Goal: Transaction & Acquisition: Purchase product/service

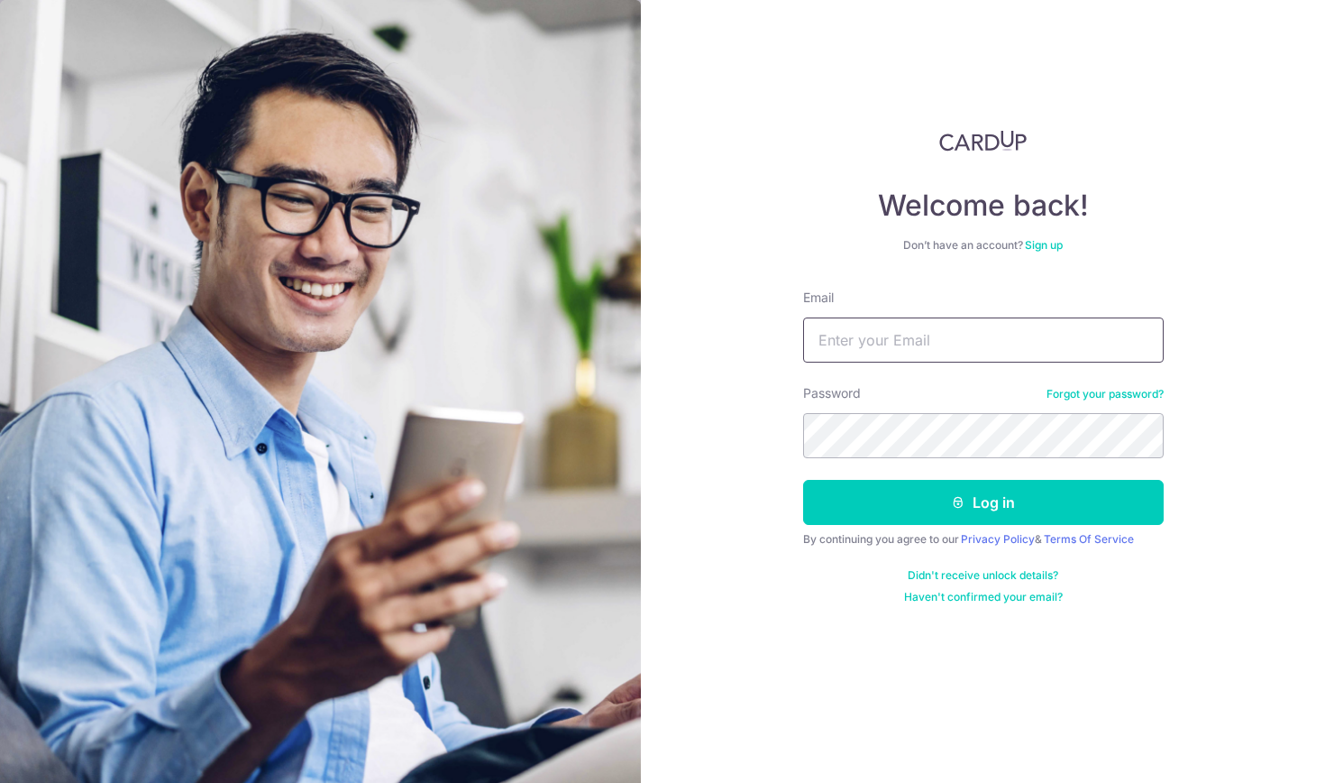
type input "jywong92@gmail.com"
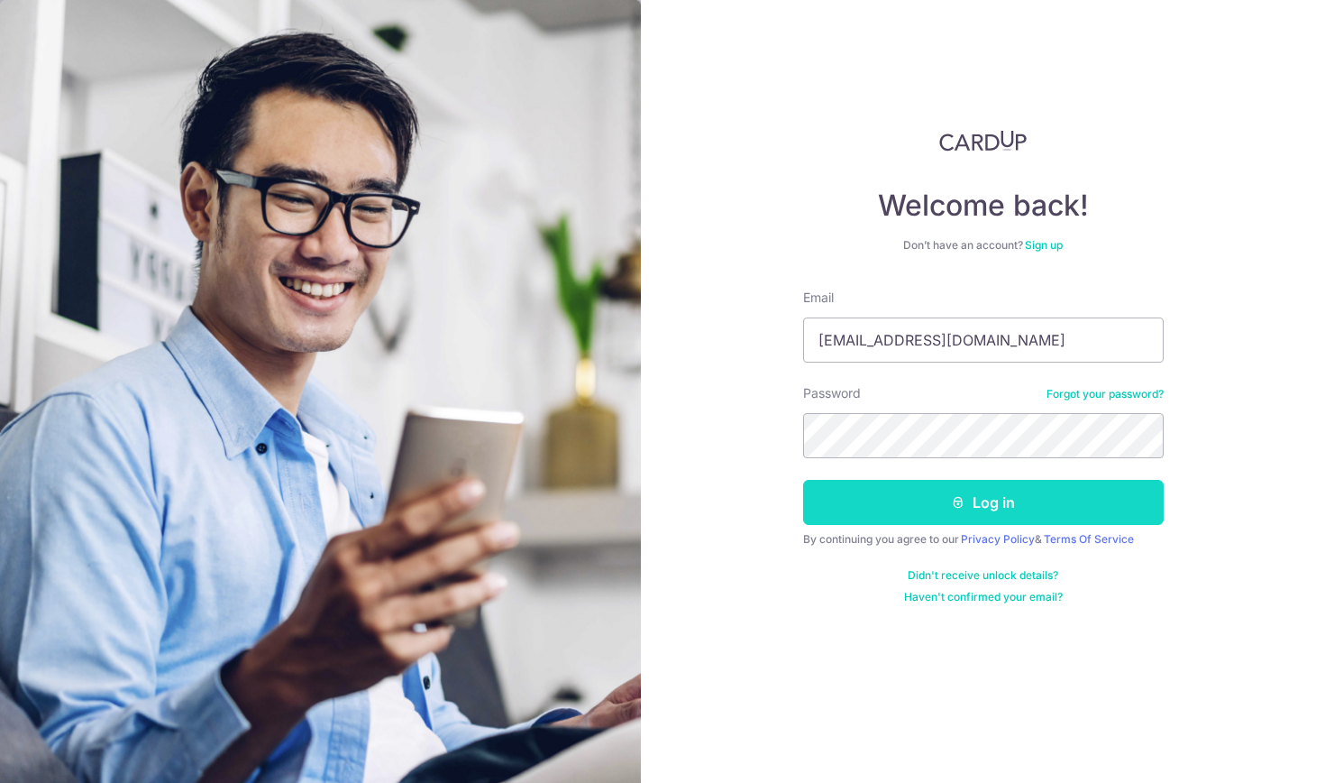
click at [938, 496] on button "Log in" at bounding box center [983, 502] width 361 height 45
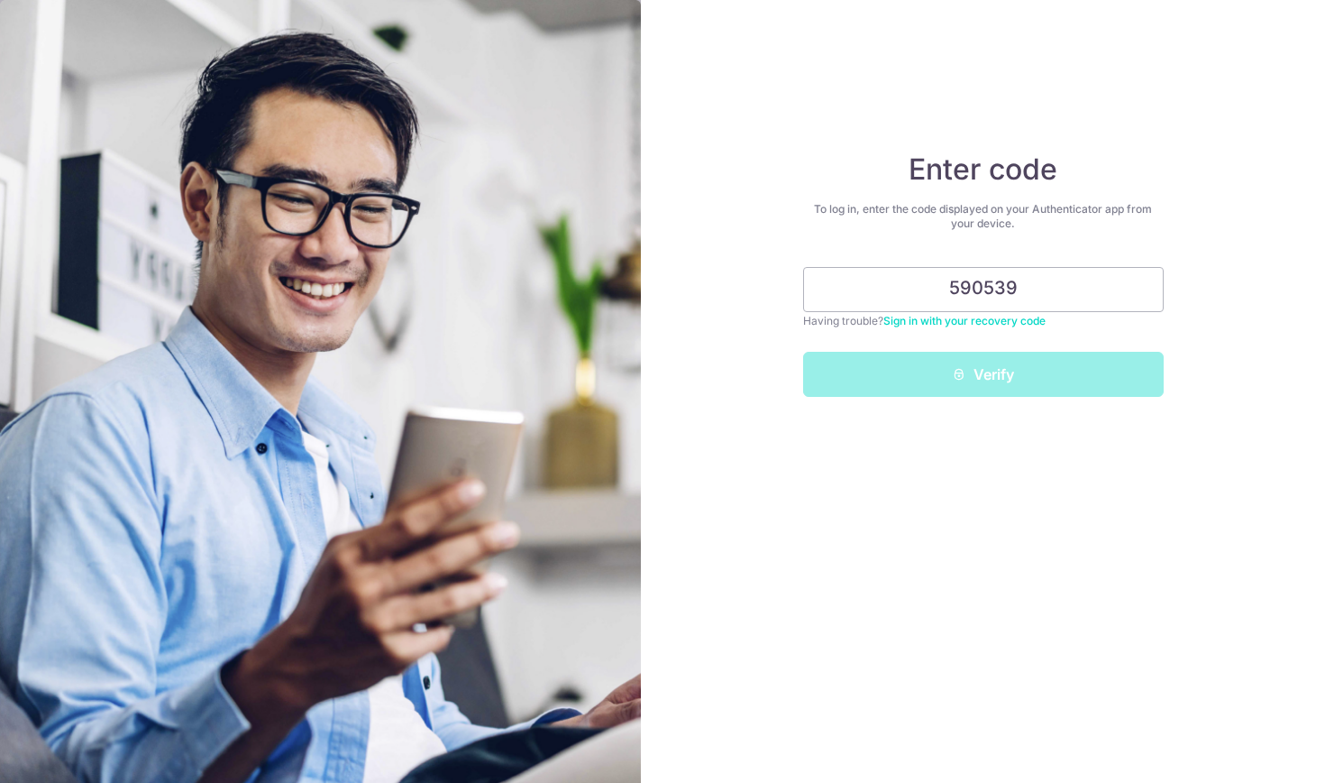
type input "590539"
click at [983, 374] on button "Verify" at bounding box center [983, 374] width 361 height 45
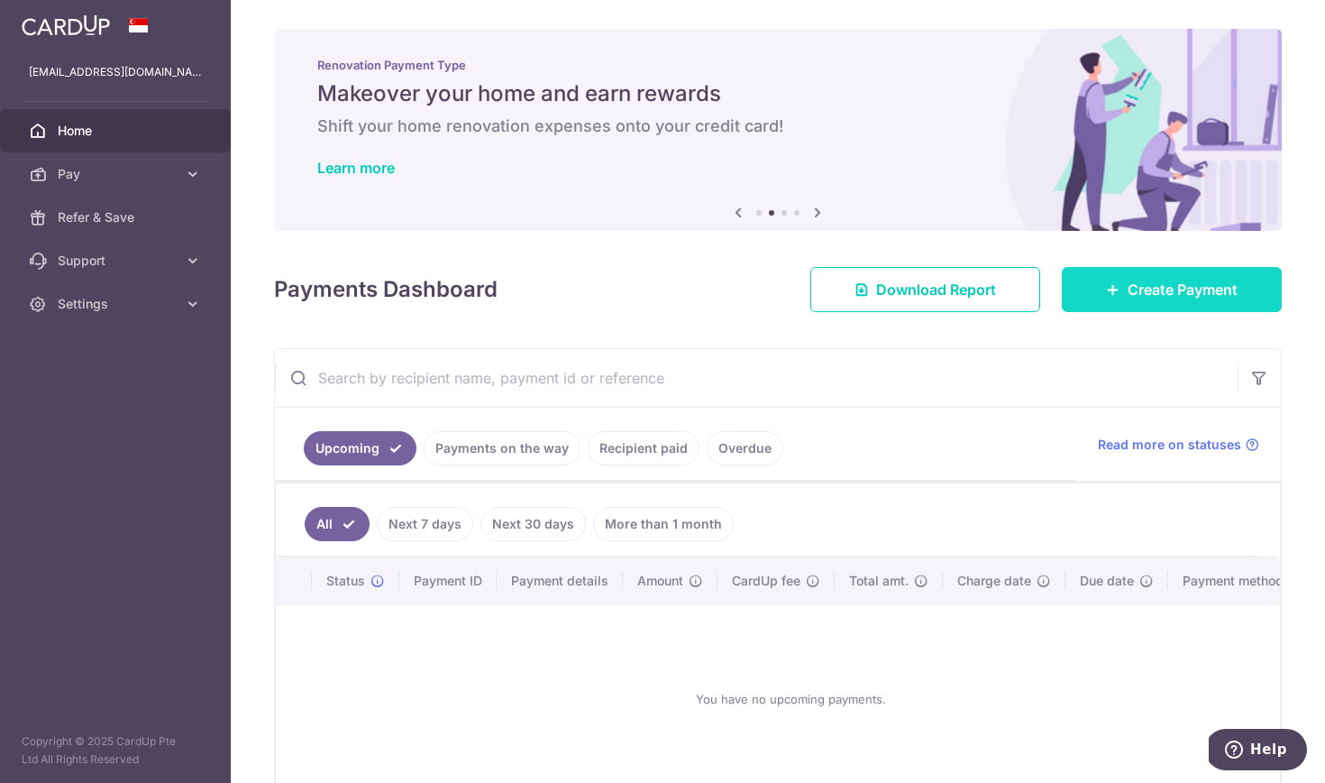
click at [1137, 299] on span "Create Payment" at bounding box center [1183, 290] width 110 height 22
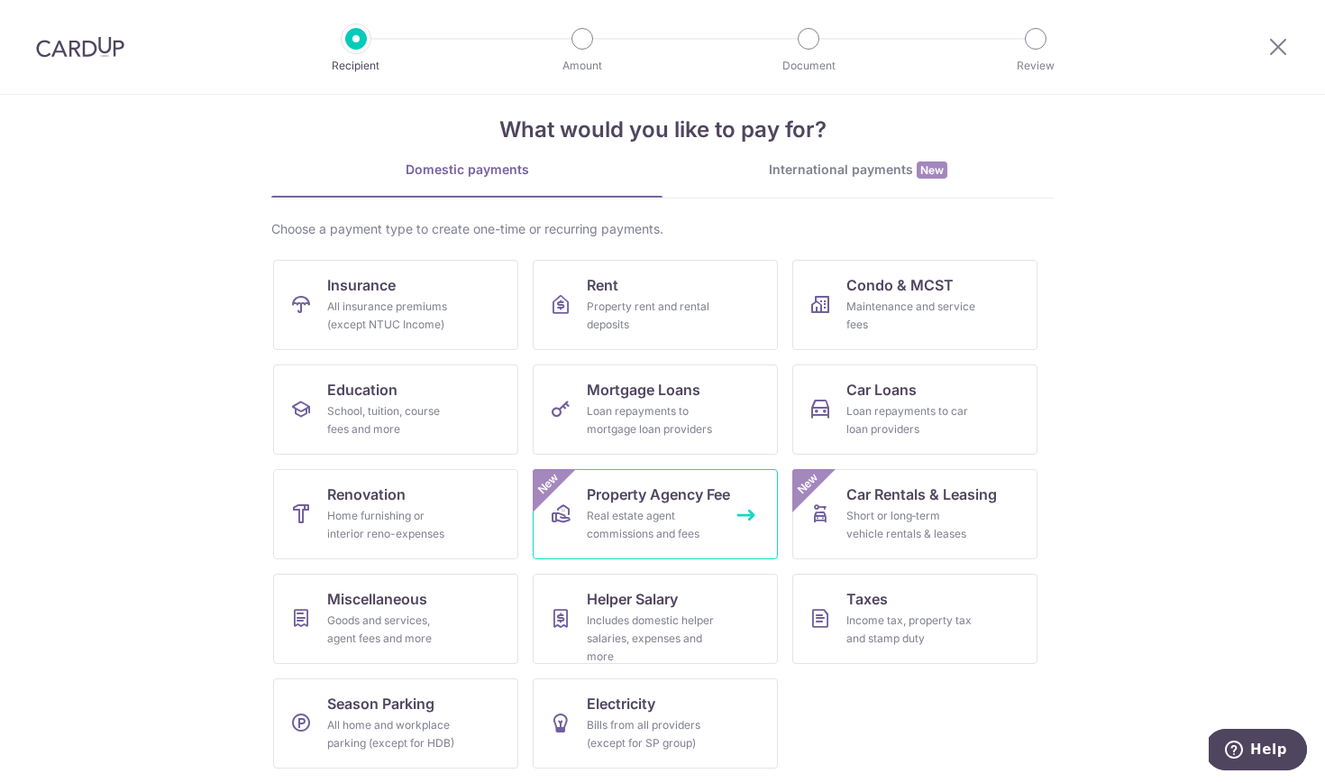
scroll to position [24, 0]
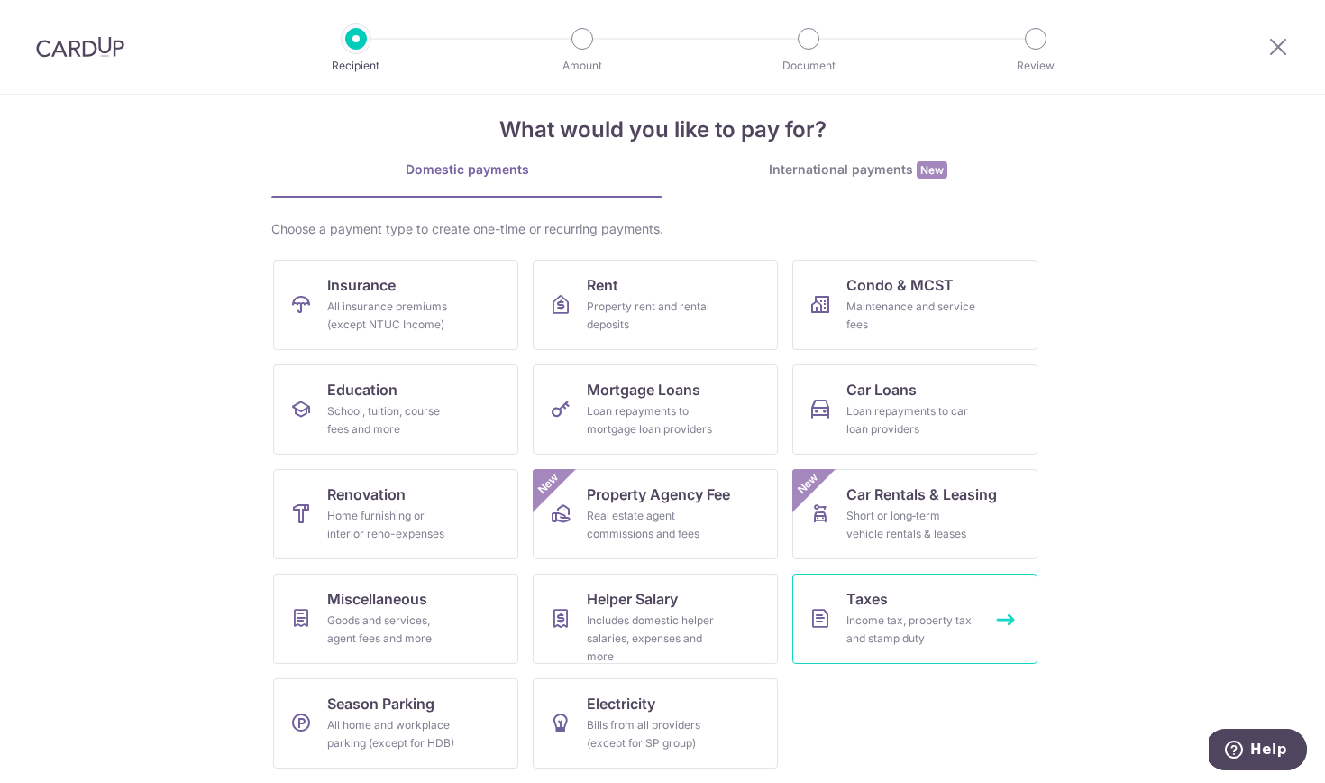
click at [862, 602] on span "Taxes" at bounding box center [867, 599] width 41 height 22
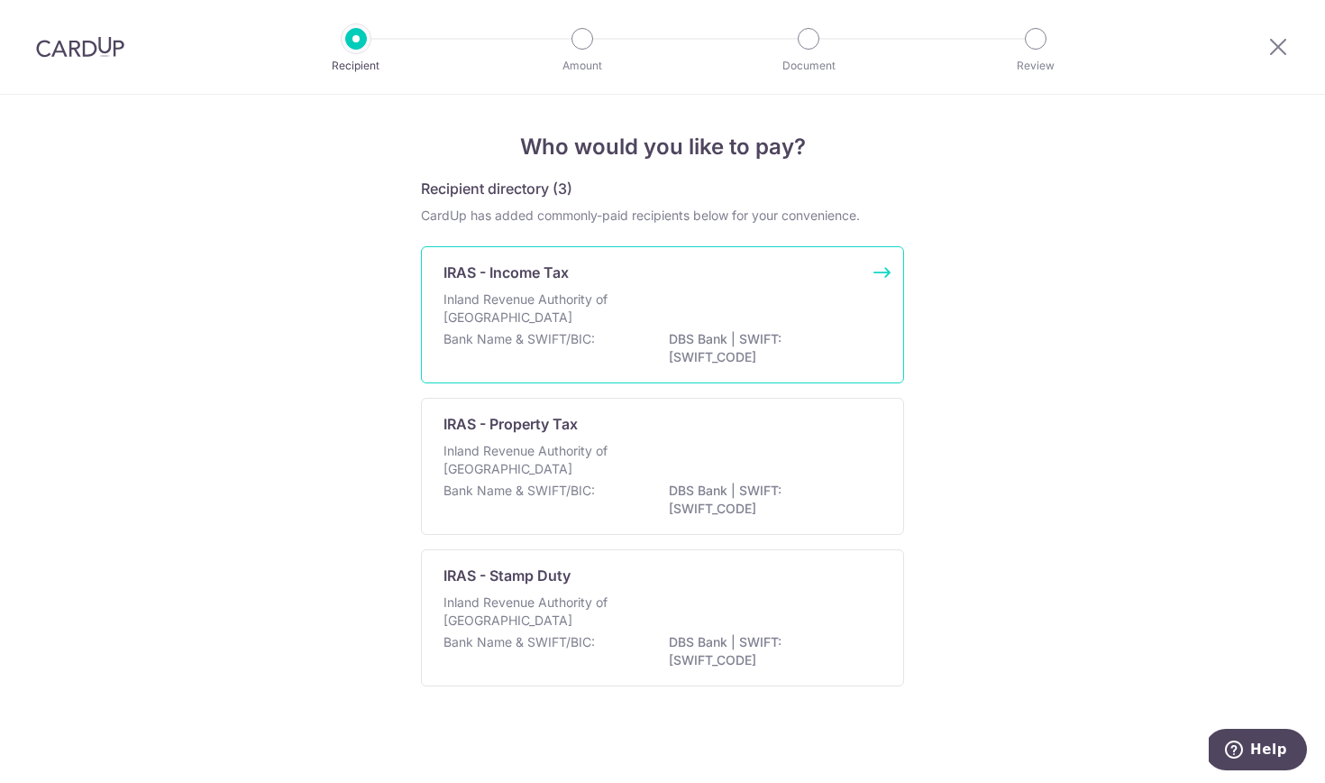
click at [757, 298] on div "Inland Revenue Authority of [GEOGRAPHIC_DATA]" at bounding box center [663, 310] width 438 height 40
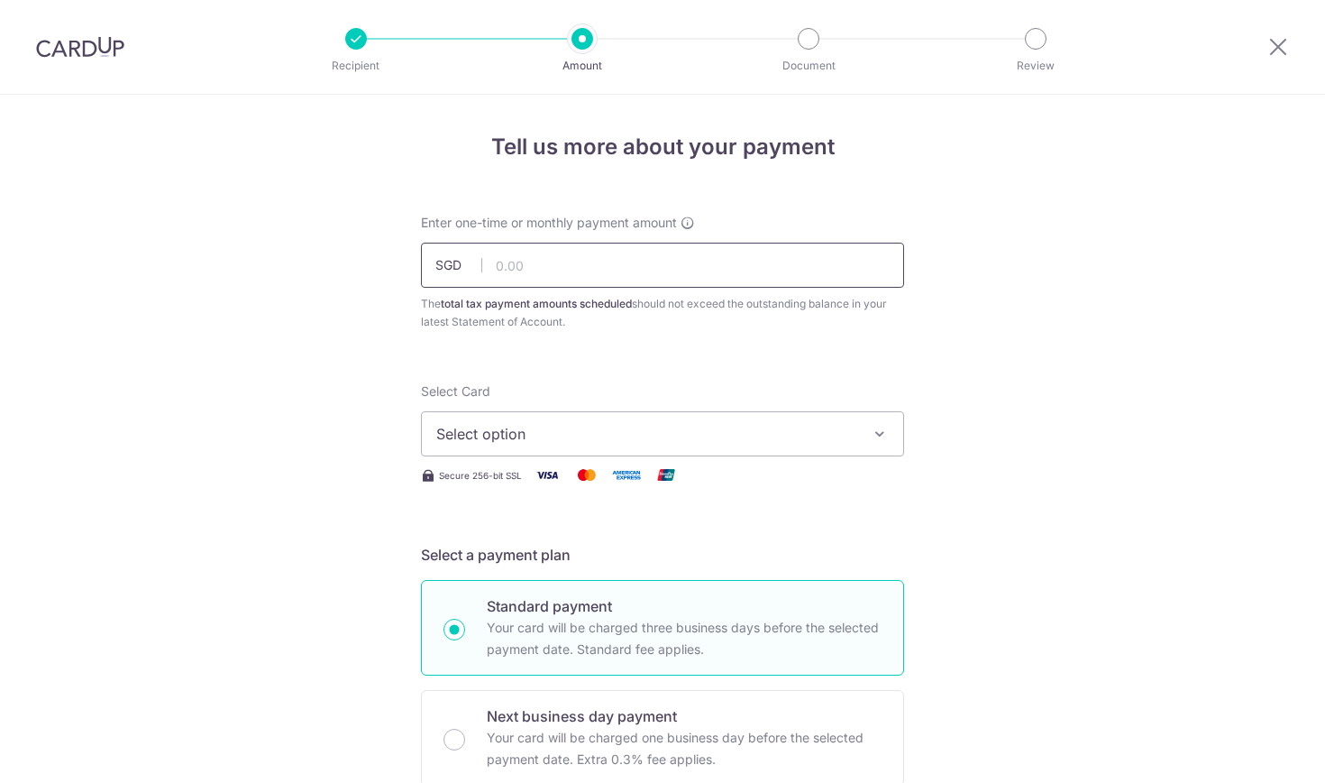
click at [718, 269] on input "text" at bounding box center [662, 265] width 483 height 45
type input "635.38"
click at [601, 435] on span "Select option" at bounding box center [646, 434] width 420 height 22
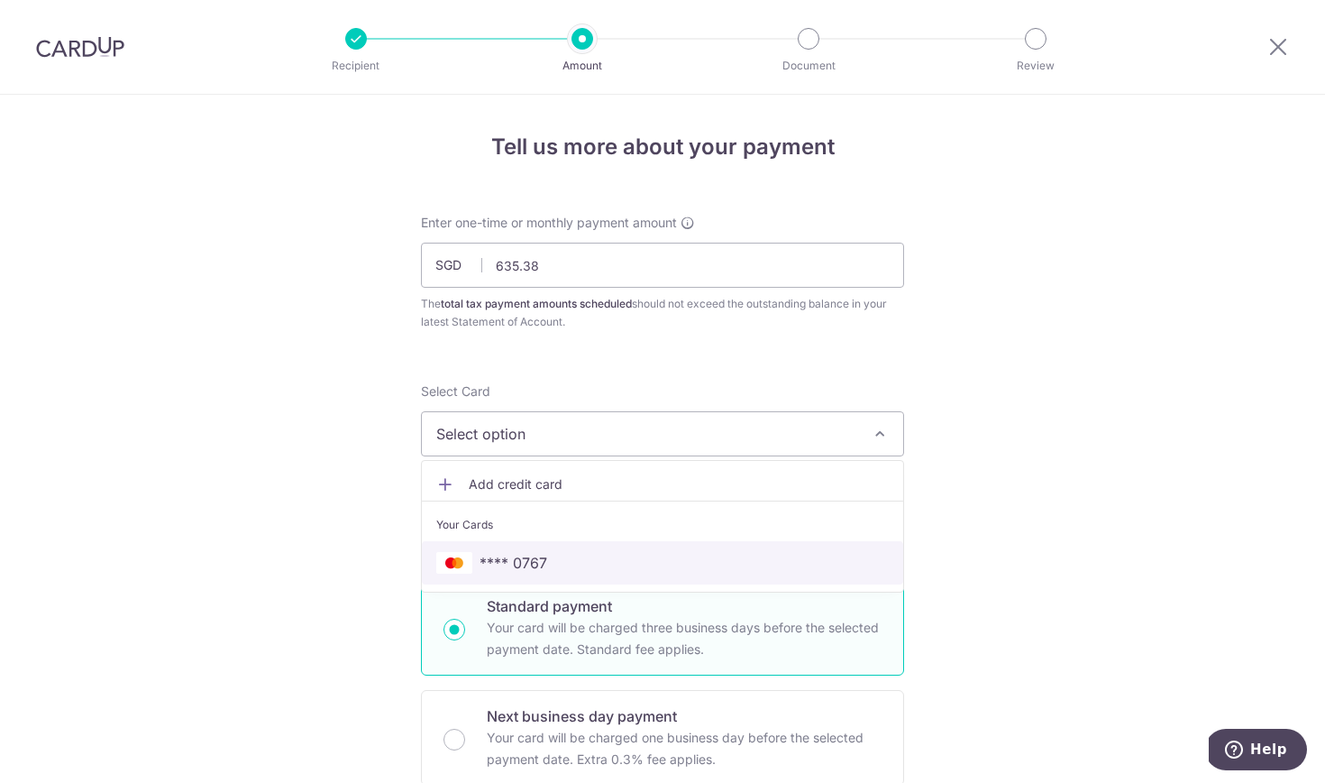
click at [543, 563] on span "**** 0767" at bounding box center [514, 563] width 68 height 22
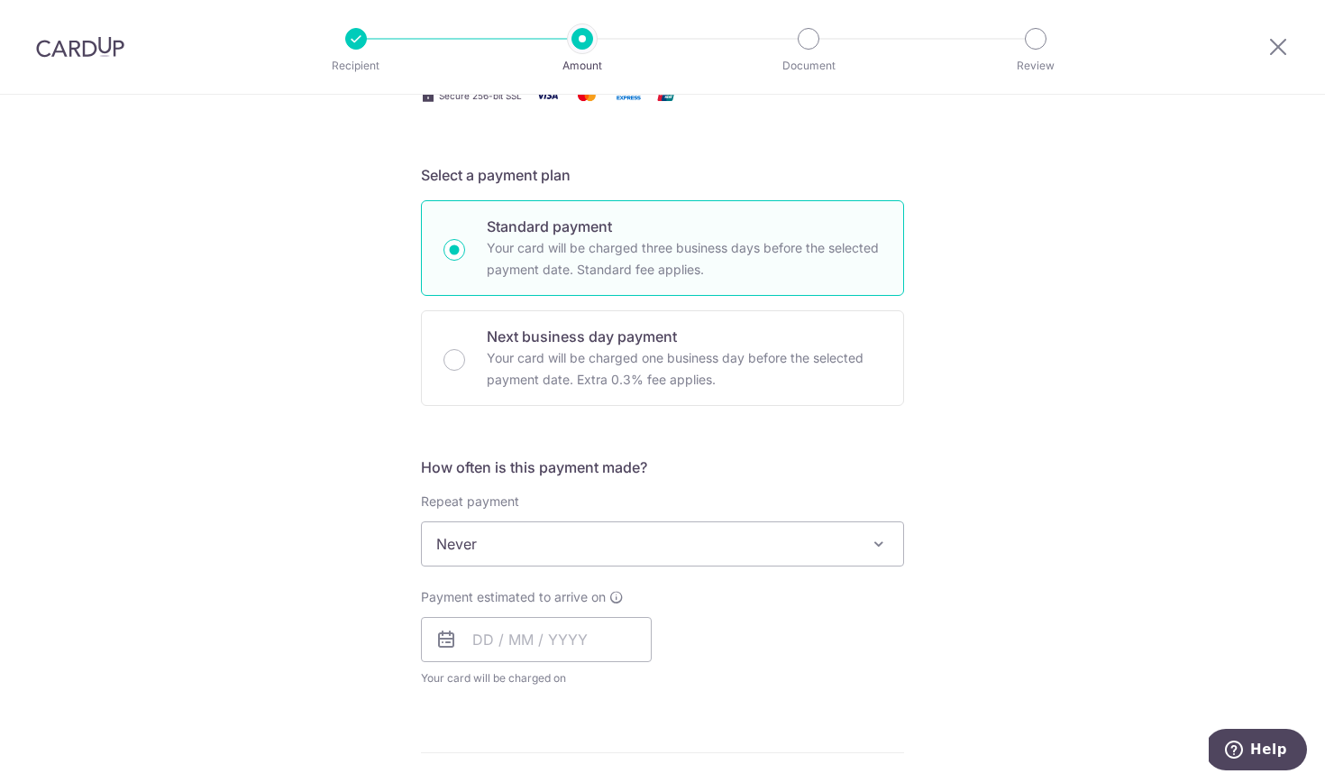
scroll to position [462, 0]
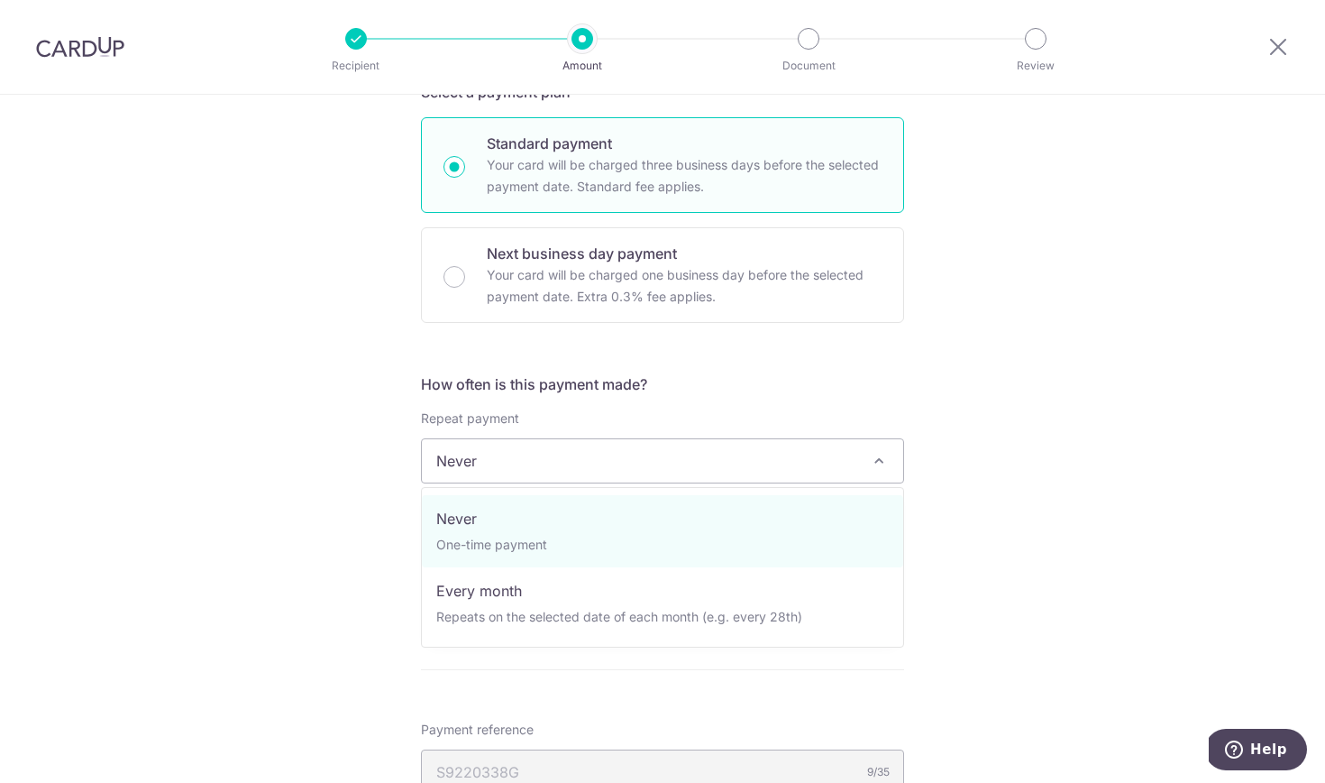
click at [499, 453] on span "Never" at bounding box center [662, 460] width 481 height 43
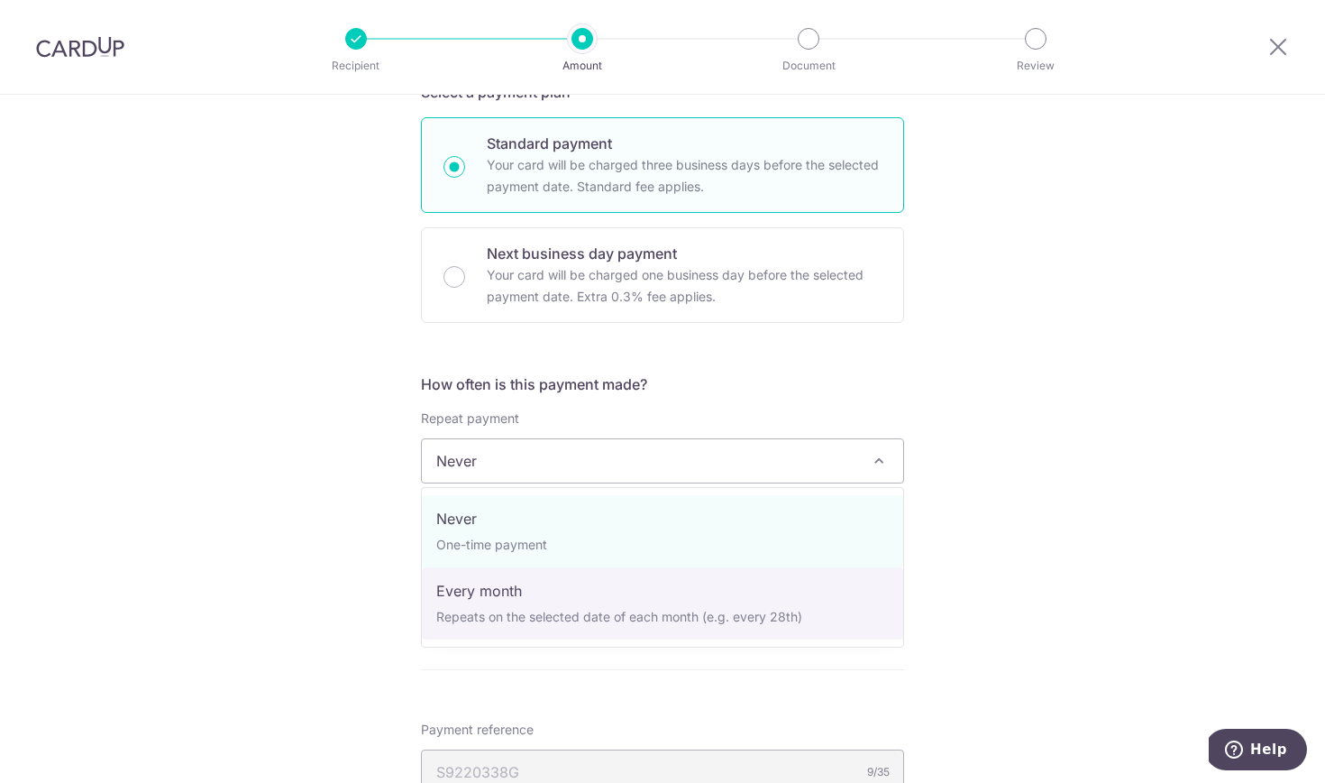
select select "3"
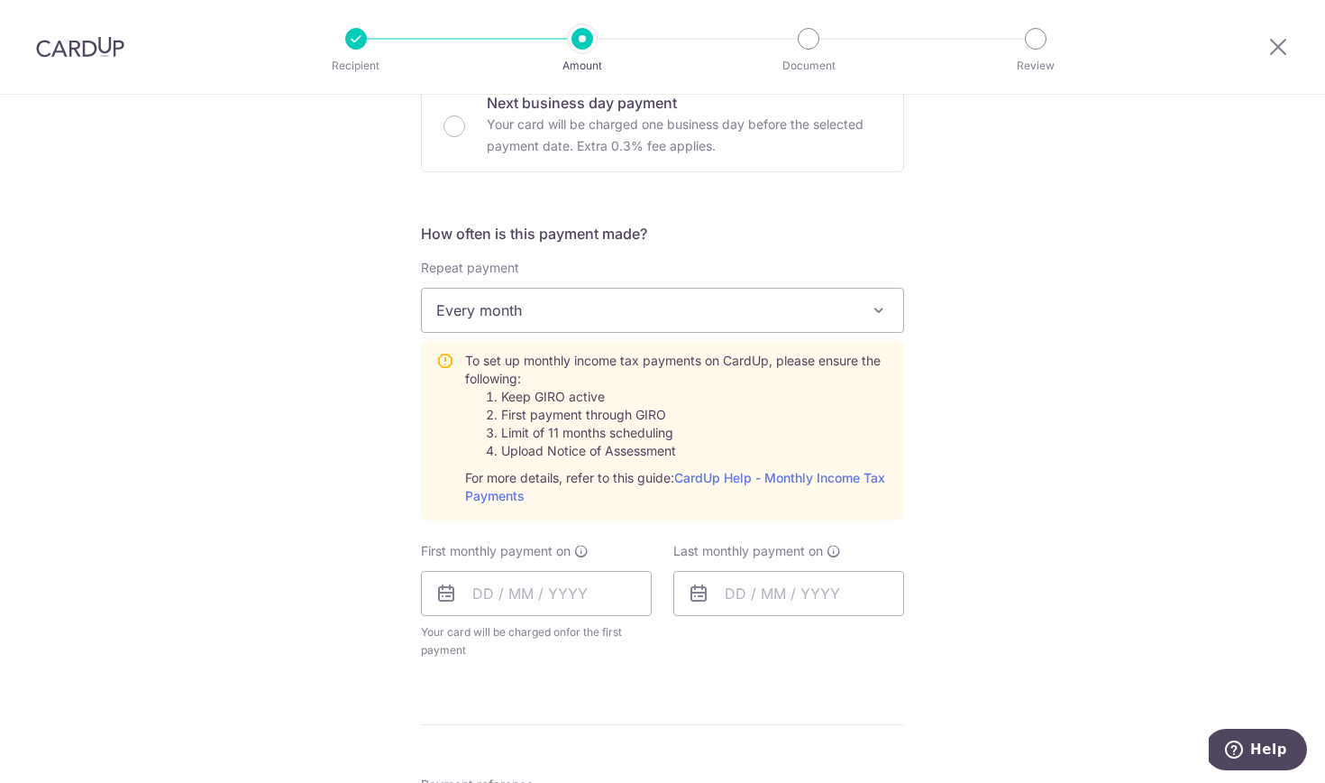
scroll to position [629, 0]
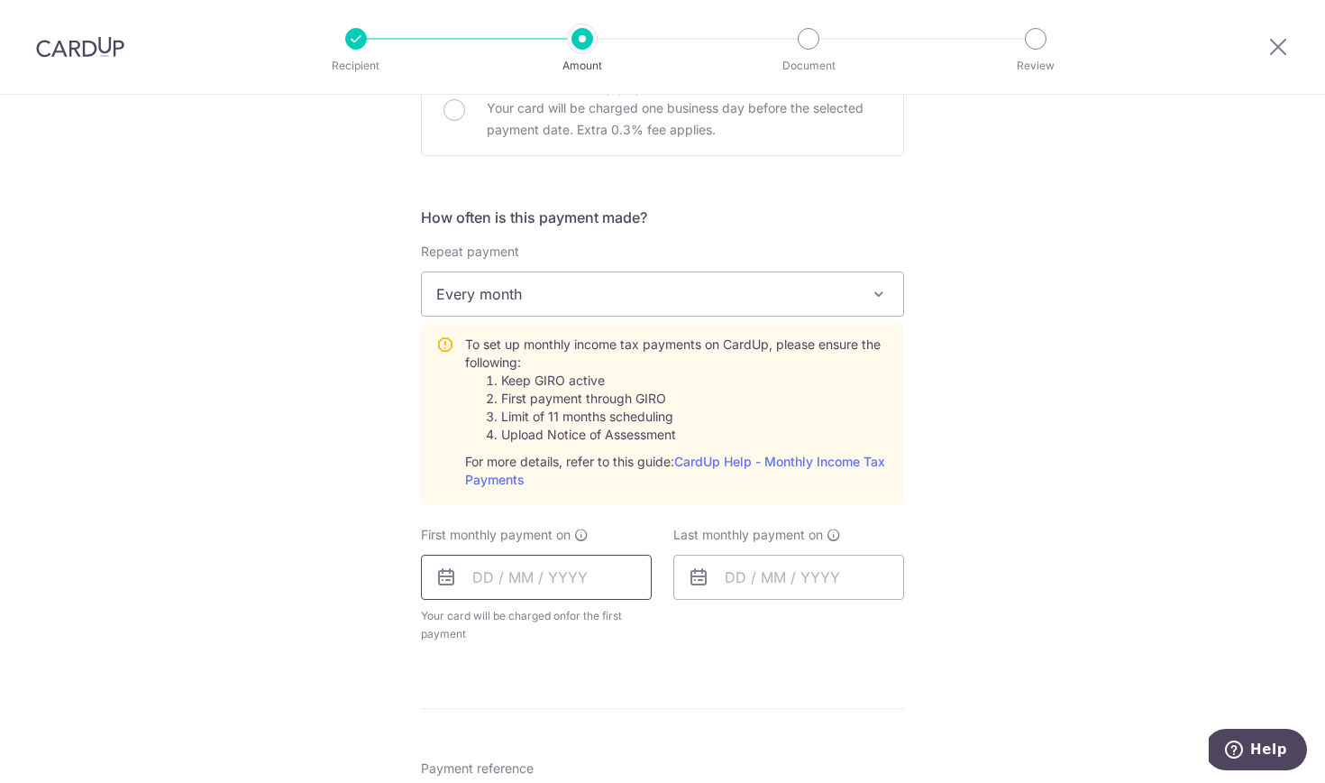
click at [613, 574] on input "text" at bounding box center [536, 576] width 231 height 45
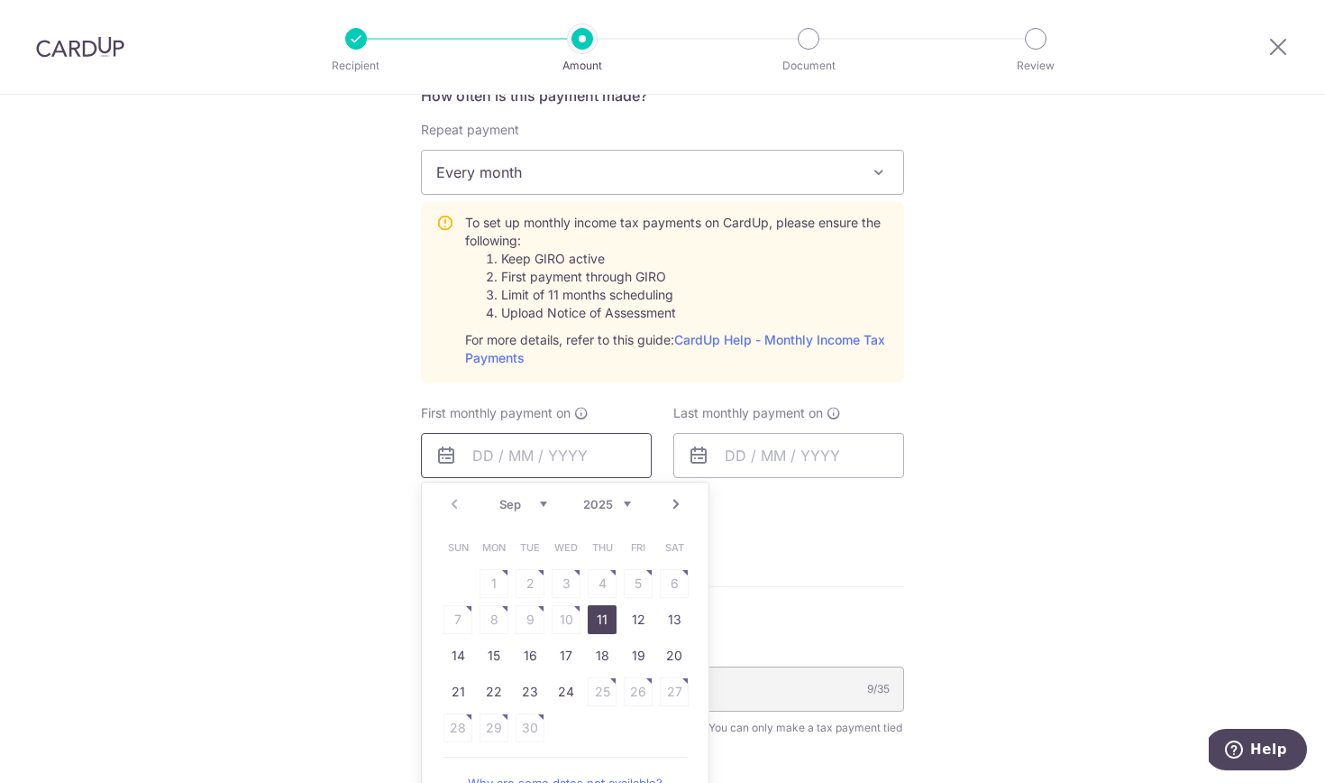
scroll to position [755, 0]
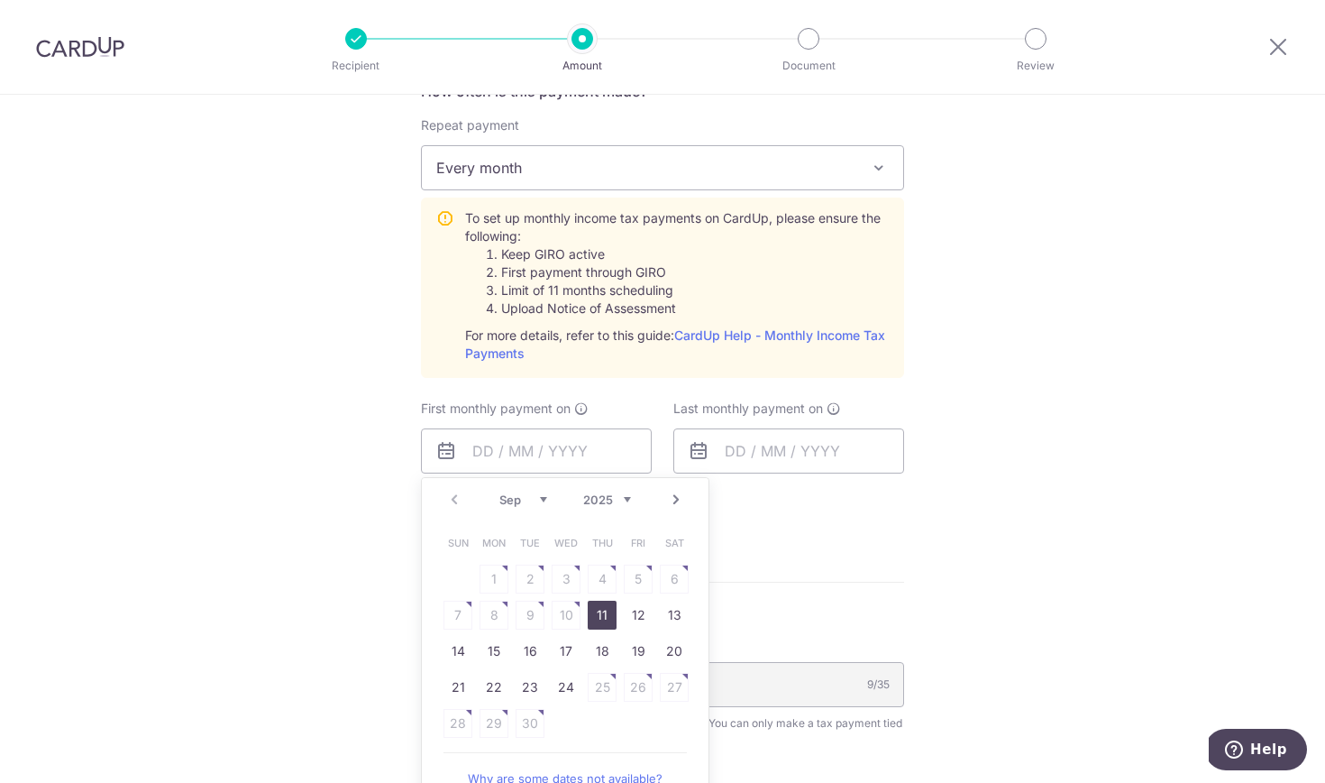
click at [601, 617] on link "11" at bounding box center [602, 614] width 29 height 29
type input "11/09/2025"
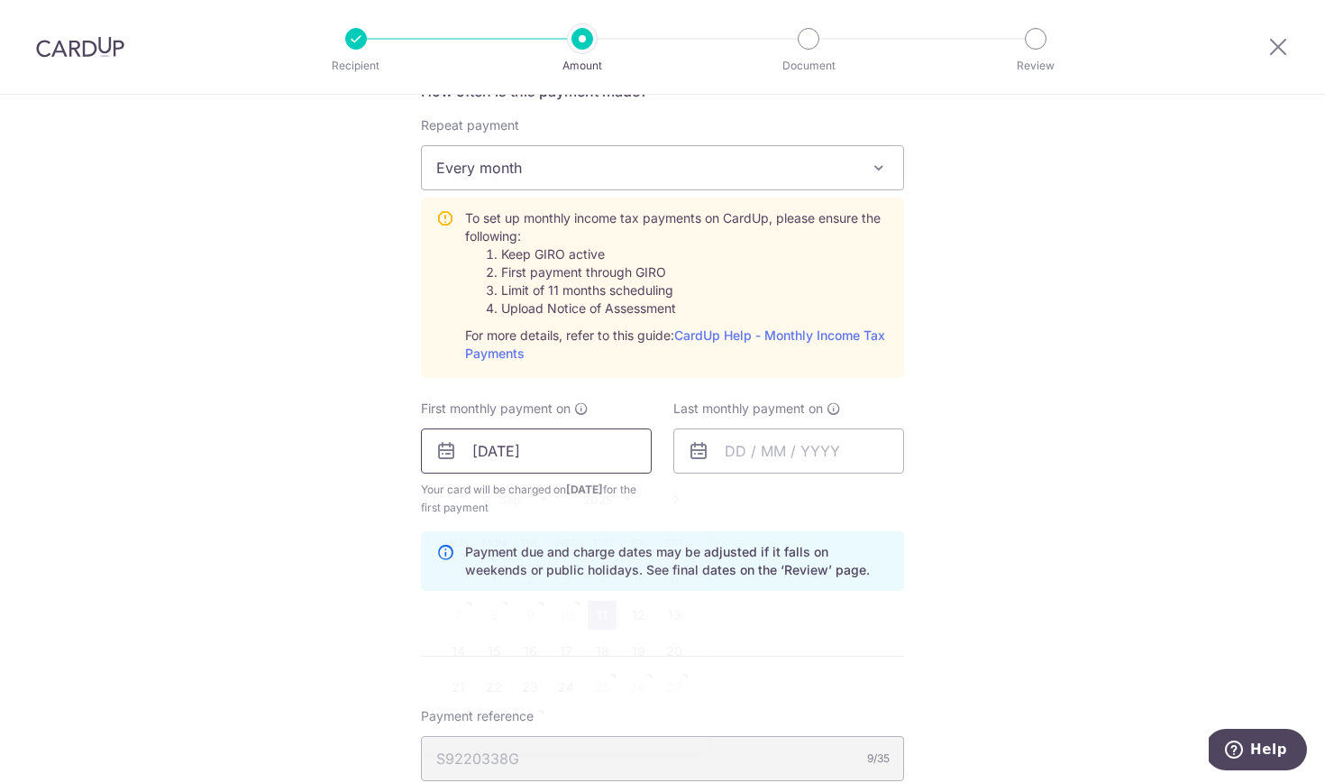
click at [599, 450] on input "[DATE]" at bounding box center [536, 450] width 231 height 45
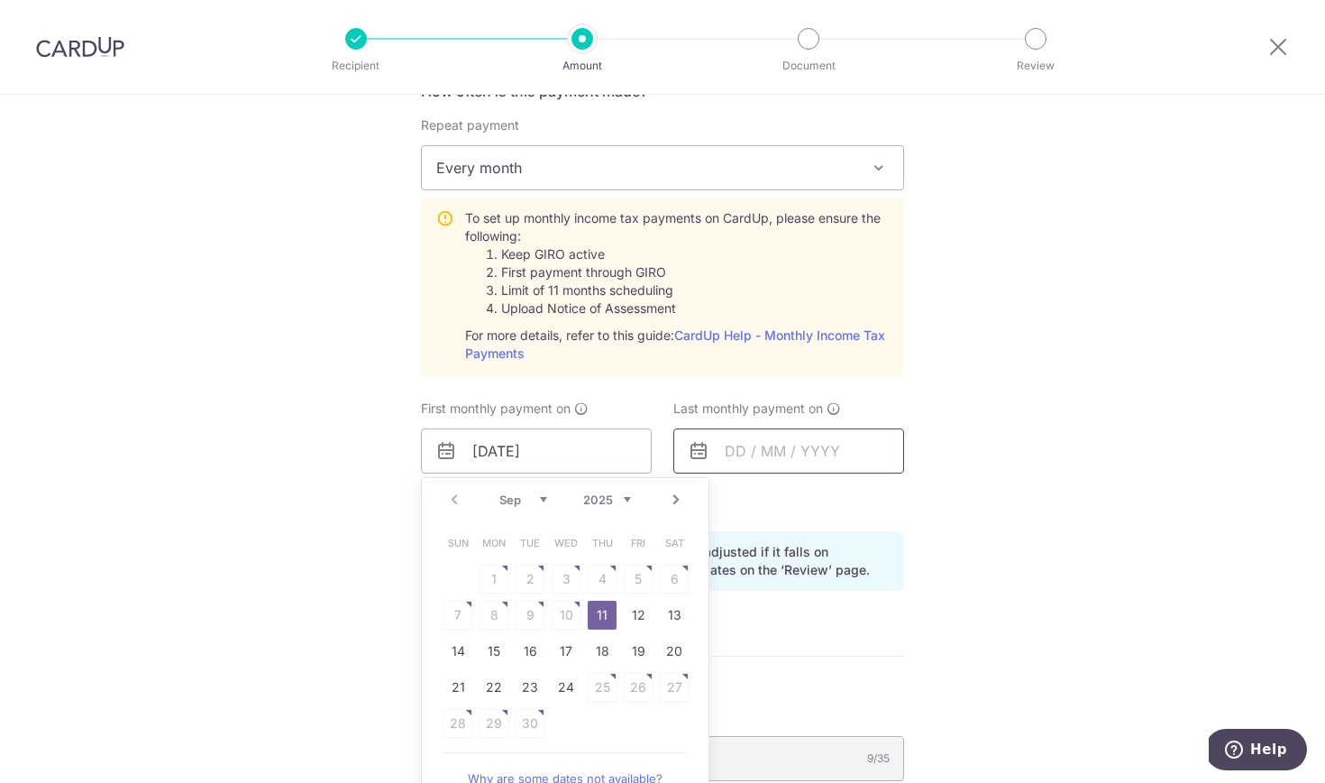
click at [766, 440] on input "text" at bounding box center [788, 450] width 231 height 45
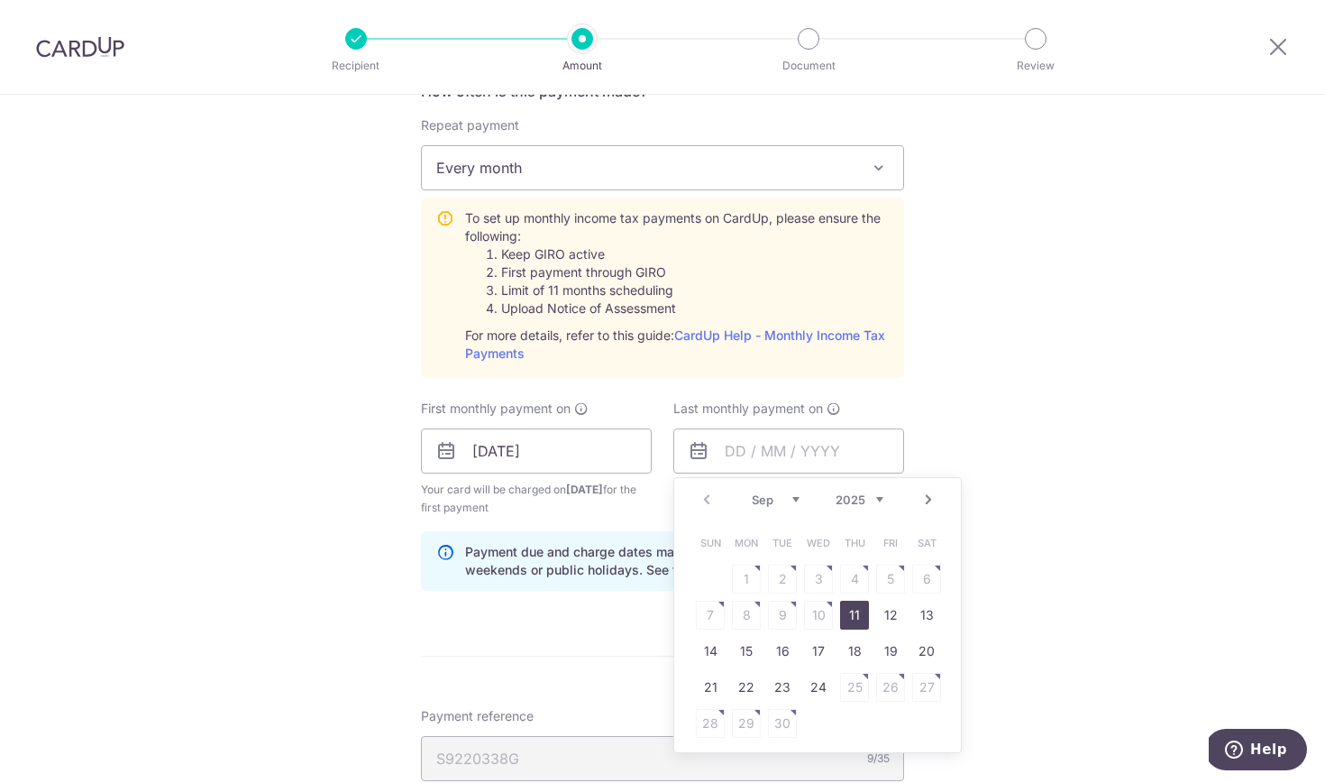
click at [938, 499] on link "Next" at bounding box center [929, 500] width 22 height 22
click at [891, 611] on link "7" at bounding box center [890, 614] width 29 height 29
type input "07/11/2025"
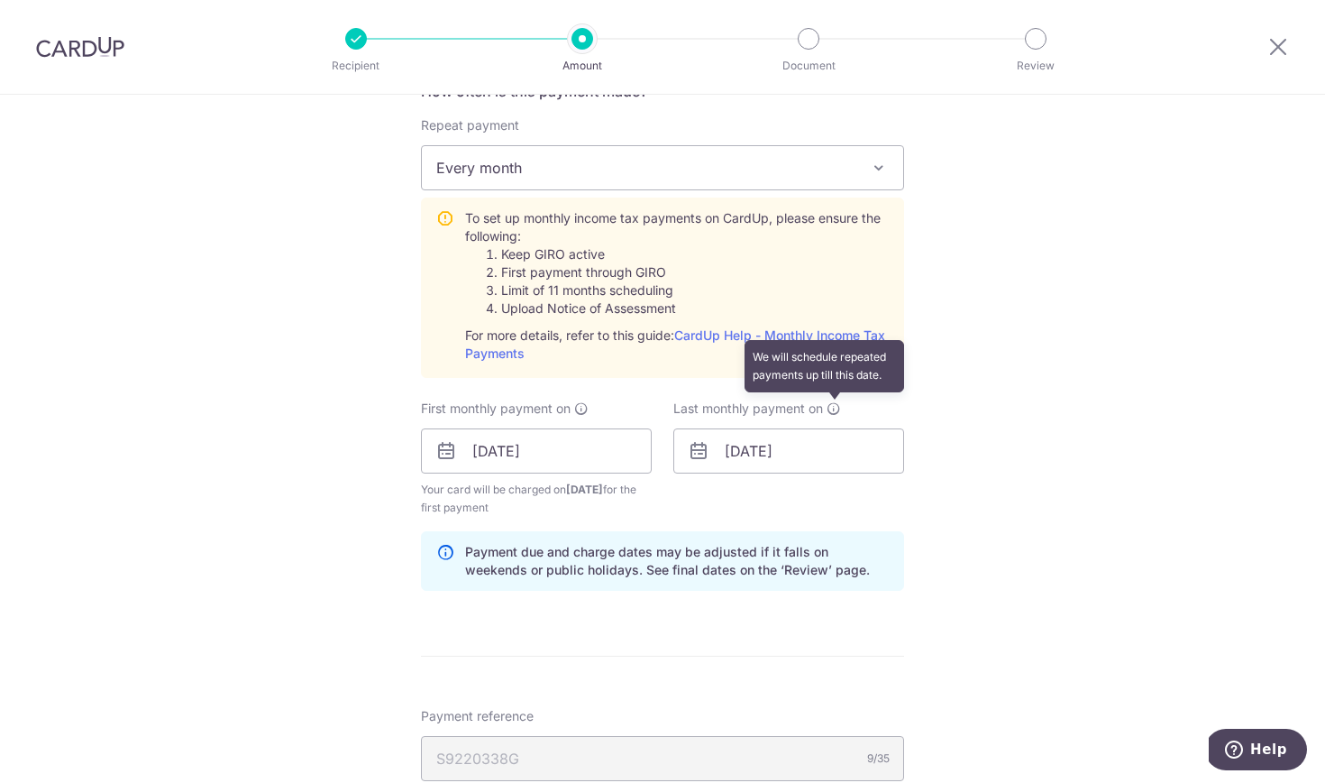
click at [830, 409] on icon at bounding box center [834, 408] width 14 height 14
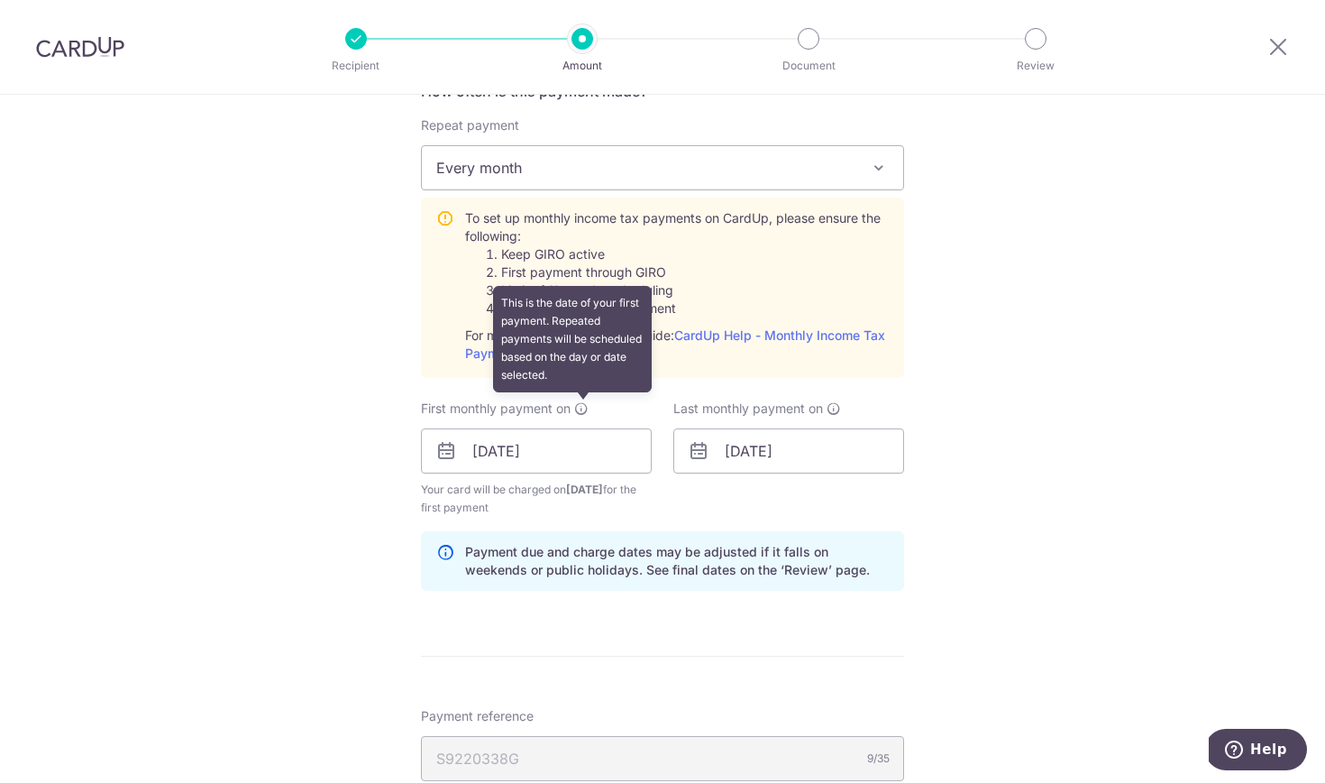
click at [576, 410] on icon at bounding box center [581, 408] width 14 height 14
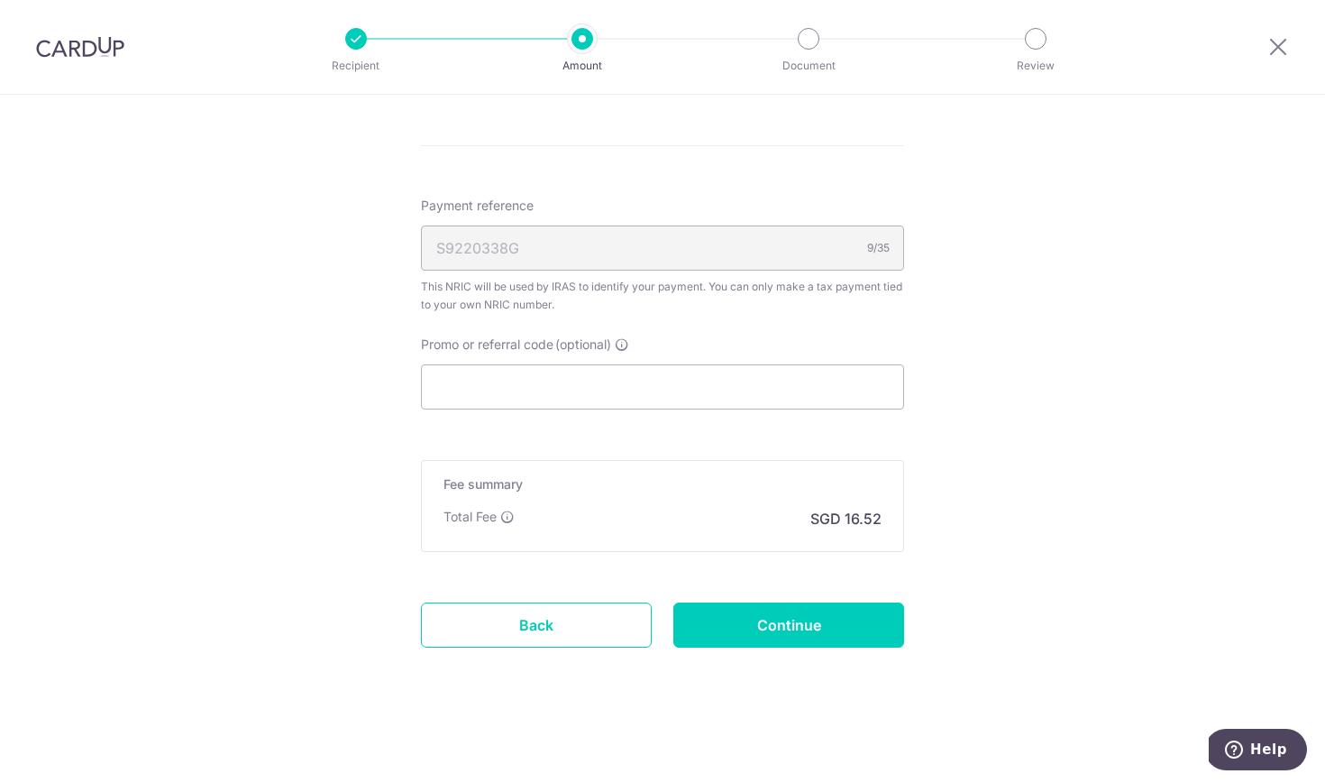
scroll to position [1266, 0]
click at [805, 636] on input "Continue" at bounding box center [788, 624] width 231 height 45
type input "Create Schedule"
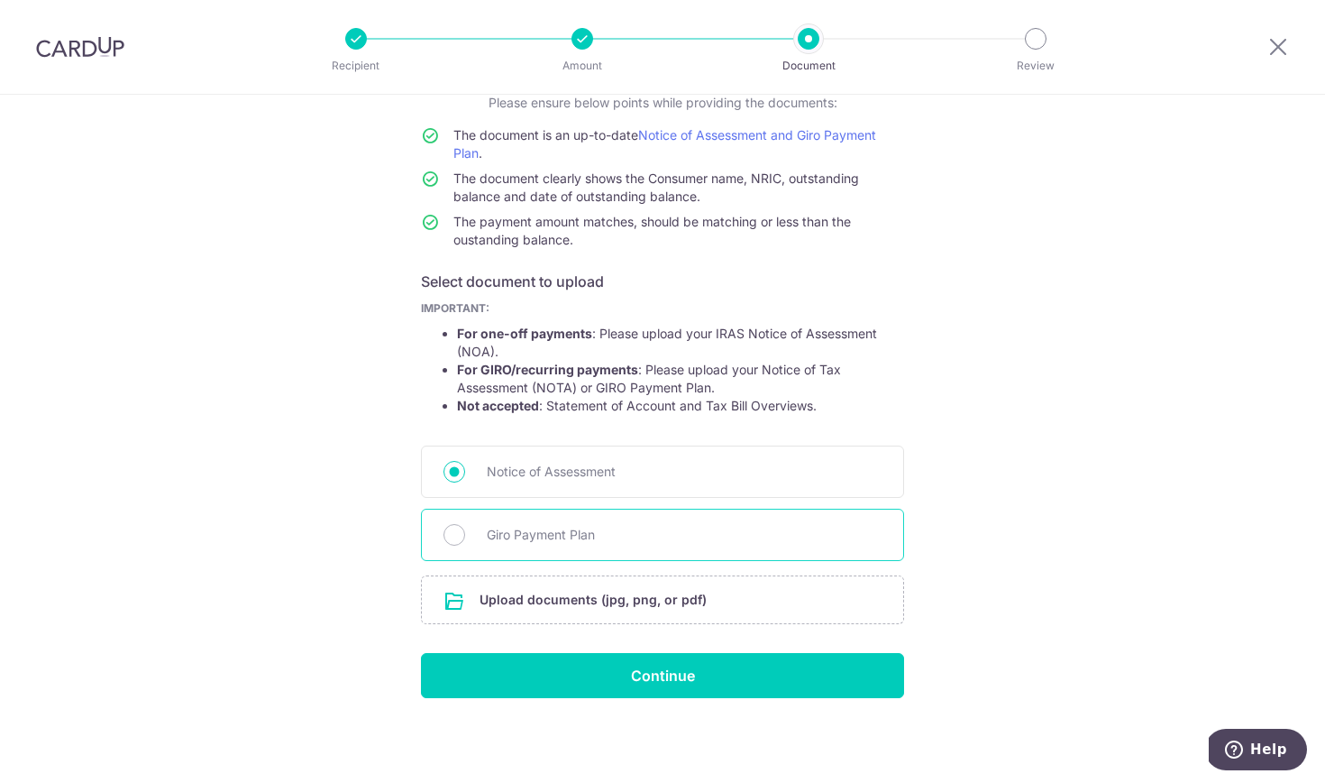
scroll to position [138, 0]
click at [731, 527] on span "Giro Payment Plan" at bounding box center [684, 535] width 395 height 22
click at [465, 527] on input "Giro Payment Plan" at bounding box center [455, 535] width 22 height 22
radio input "true"
click at [682, 595] on input "file" at bounding box center [662, 599] width 481 height 47
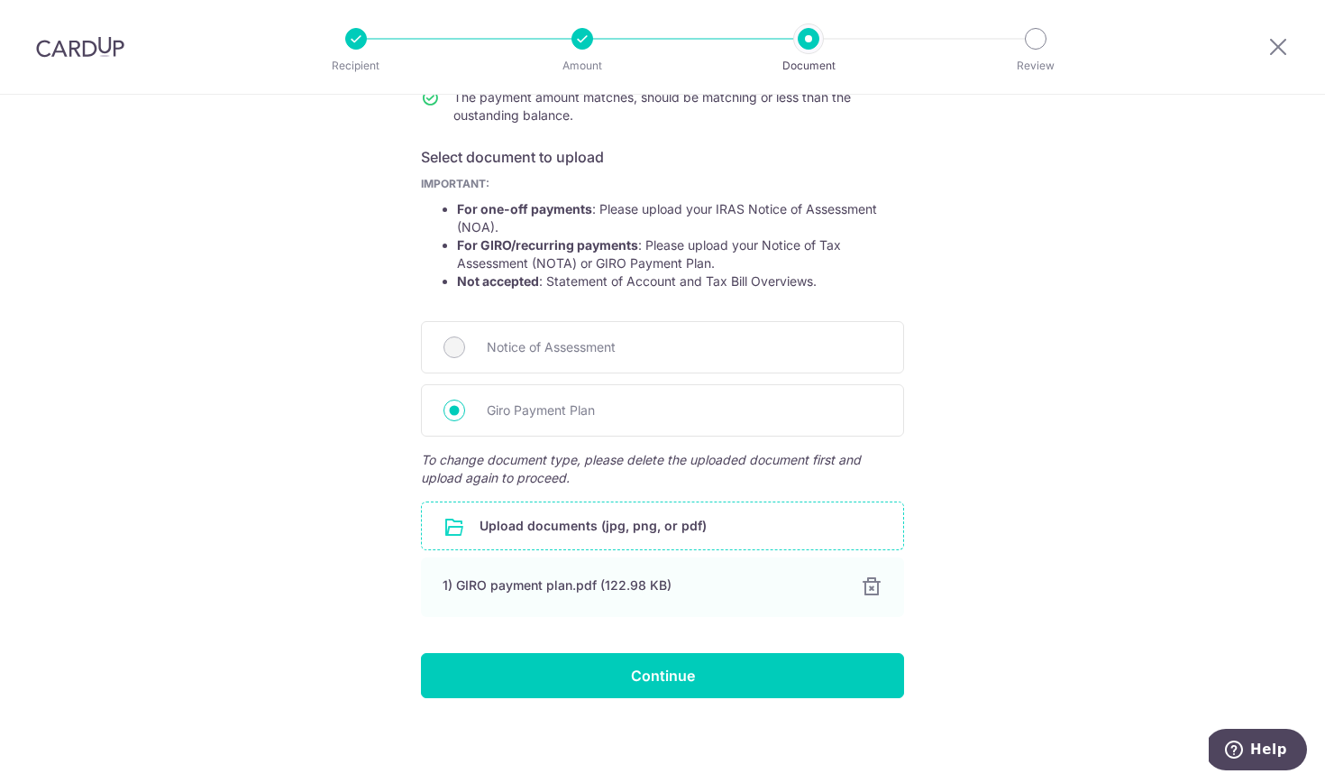
scroll to position [262, 0]
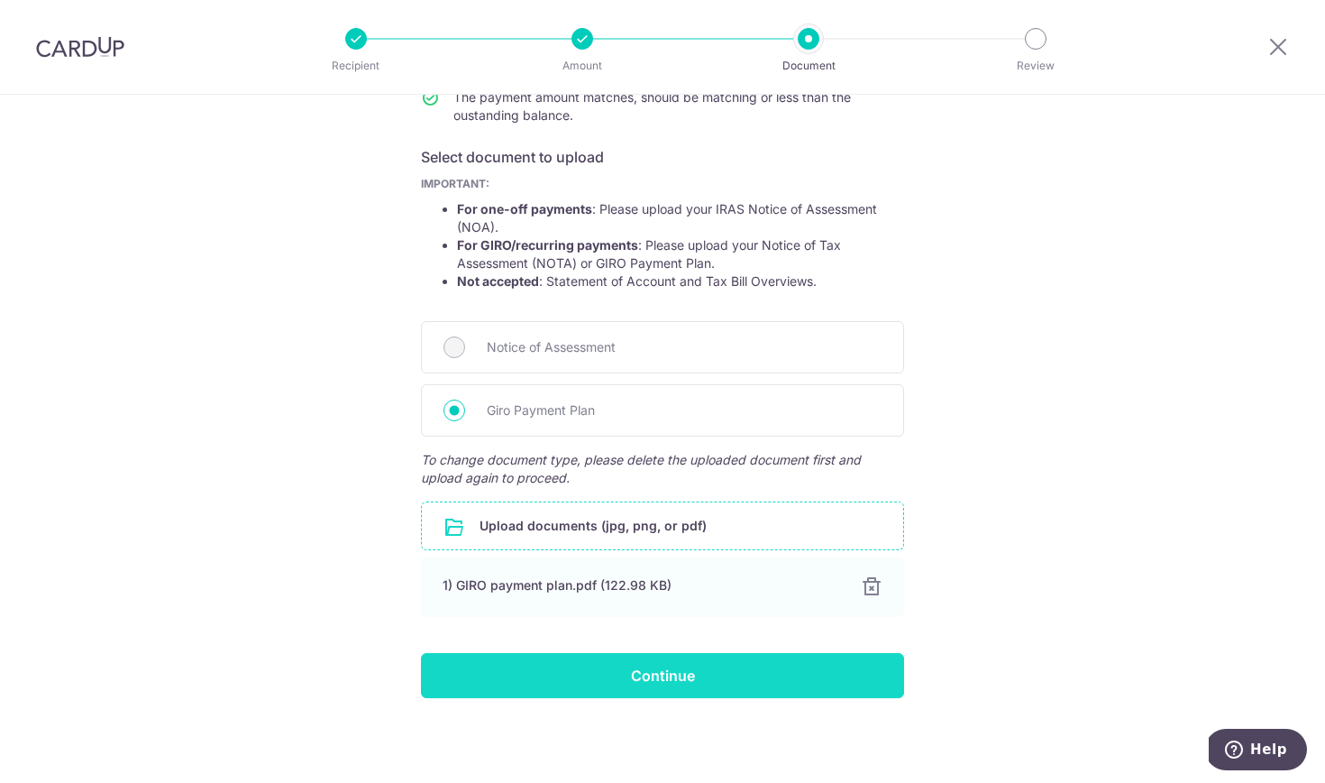
click at [631, 680] on input "Continue" at bounding box center [662, 675] width 483 height 45
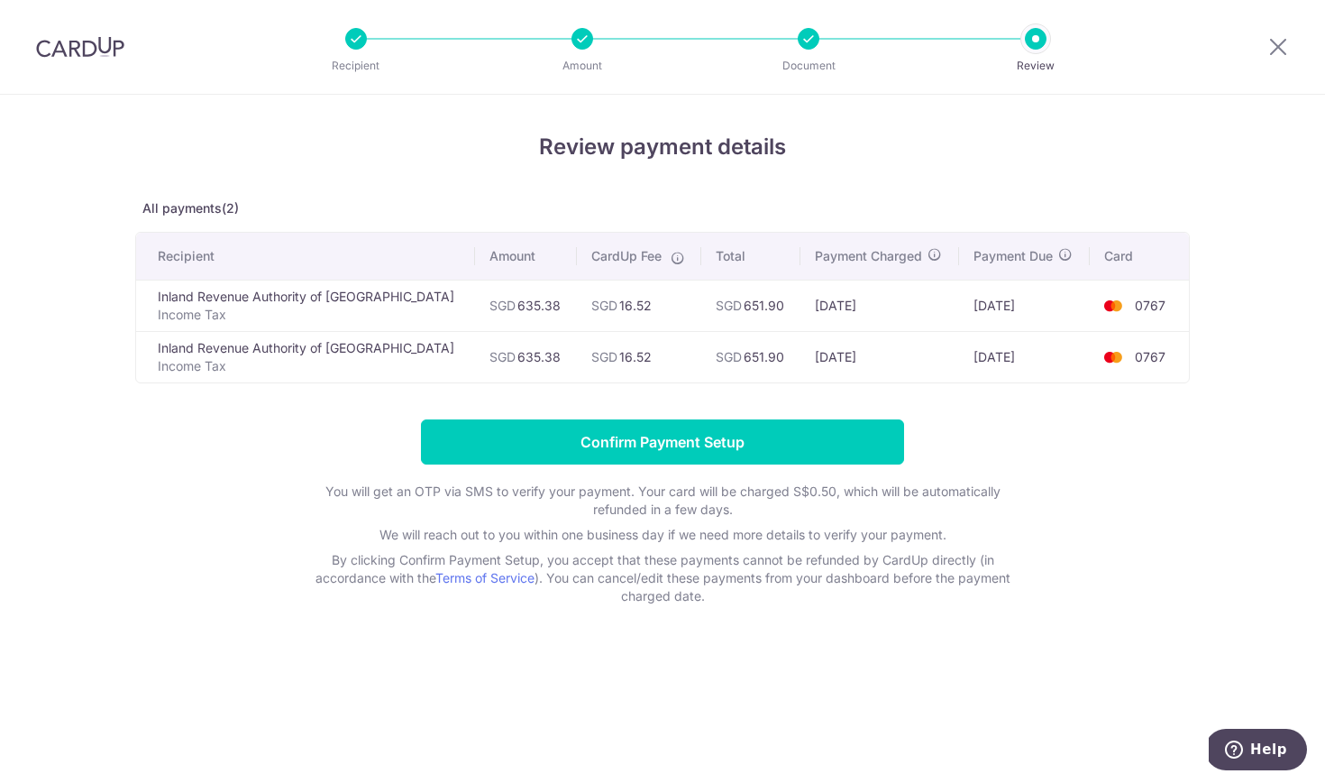
click at [589, 38] on div at bounding box center [583, 39] width 22 height 22
click at [1282, 44] on icon at bounding box center [1279, 46] width 22 height 23
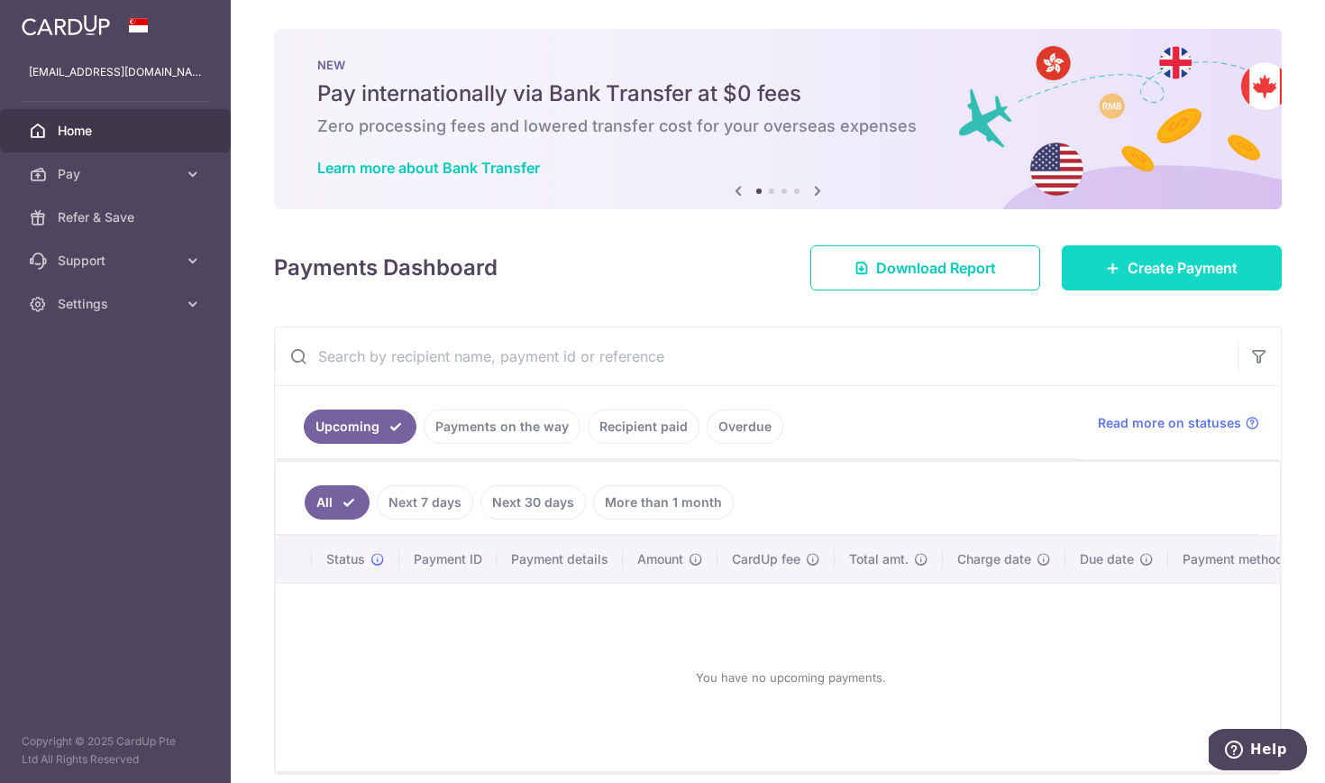
click at [1156, 284] on link "Create Payment" at bounding box center [1172, 267] width 220 height 45
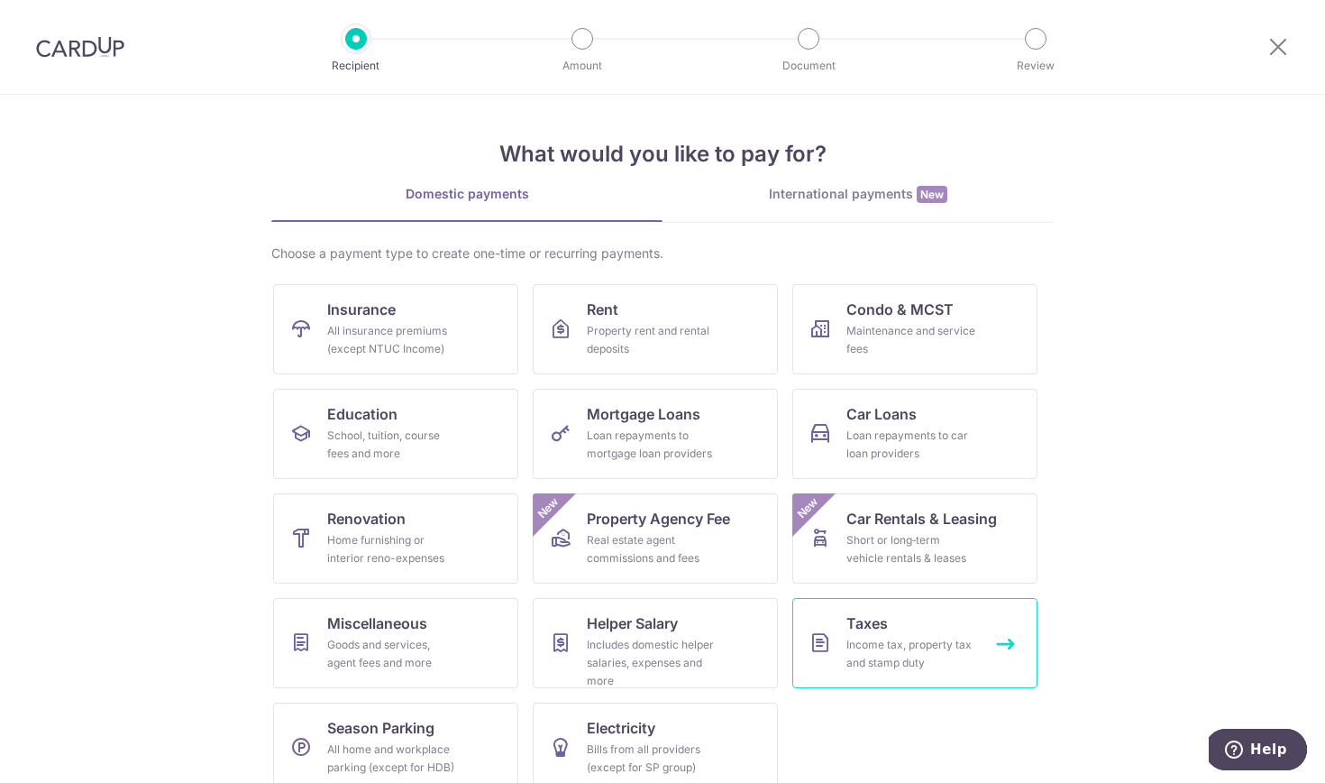
click at [942, 622] on link "Taxes Income tax, property tax and stamp duty" at bounding box center [914, 643] width 245 height 90
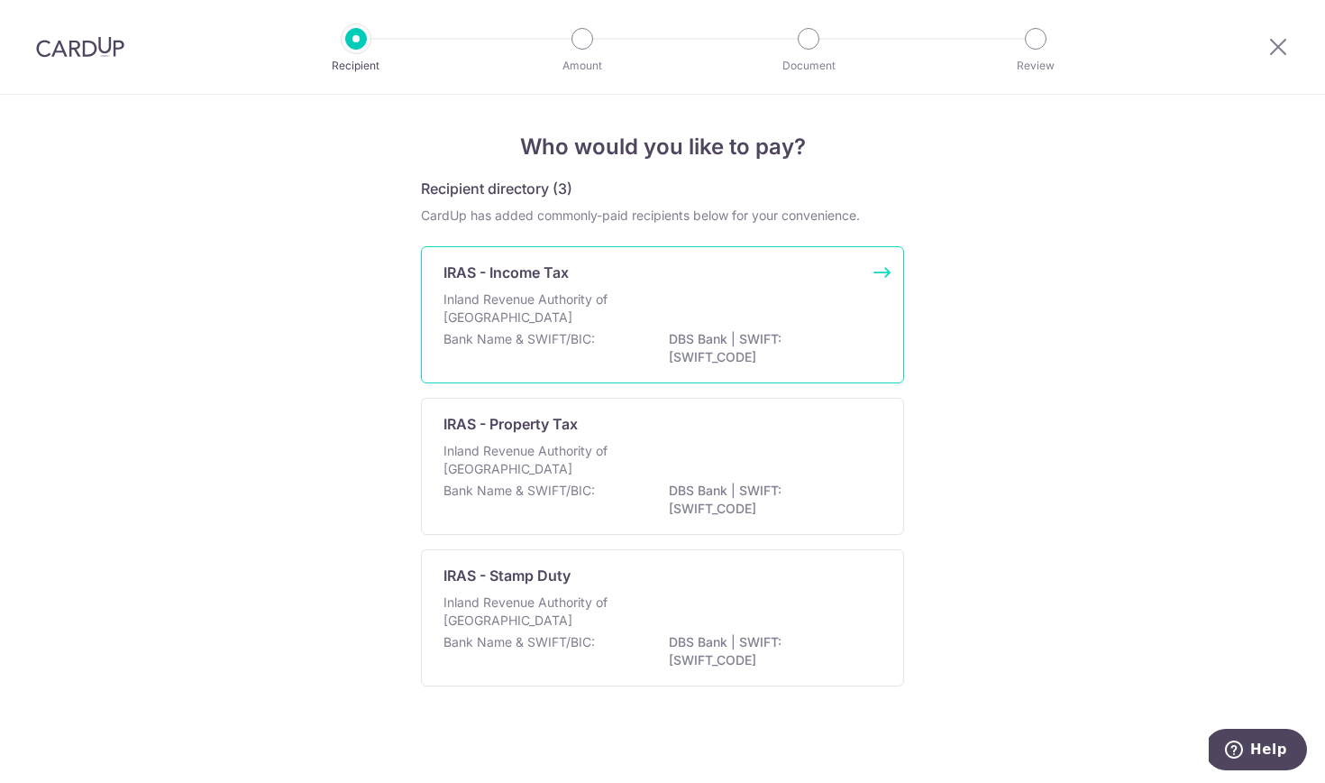
click at [655, 309] on div "Inland Revenue Authority of [GEOGRAPHIC_DATA]" at bounding box center [663, 310] width 438 height 40
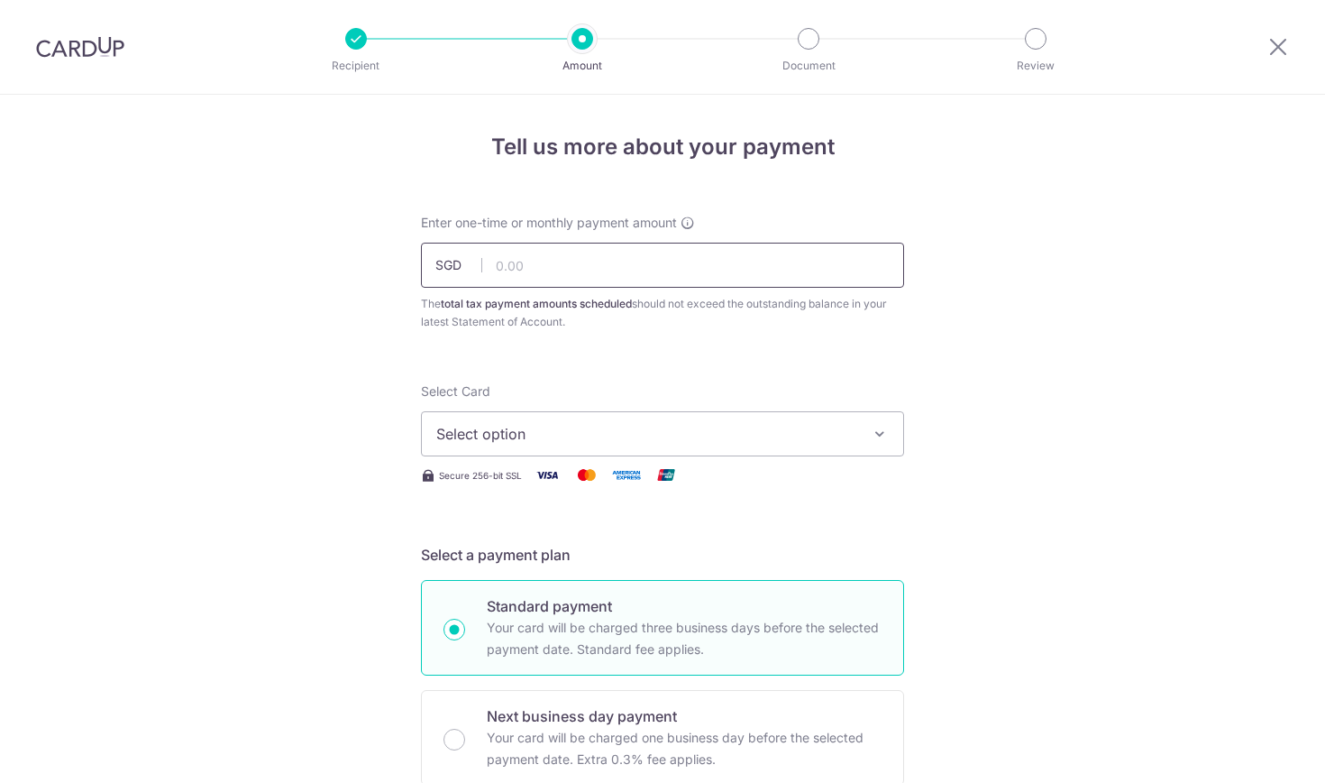
click at [663, 262] on input "text" at bounding box center [662, 265] width 483 height 45
type input "635.38"
click at [645, 419] on button "Select option" at bounding box center [662, 433] width 483 height 45
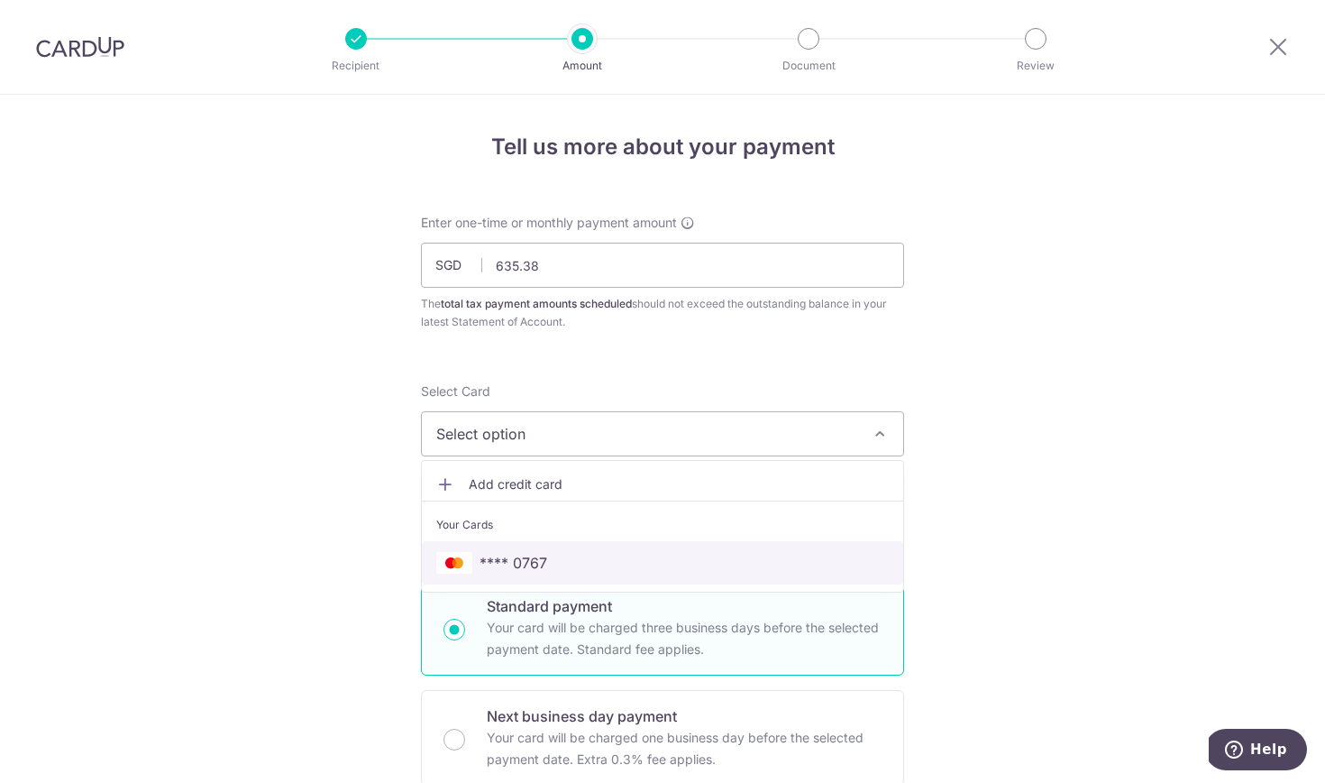
click at [587, 569] on span "**** 0767" at bounding box center [662, 563] width 453 height 22
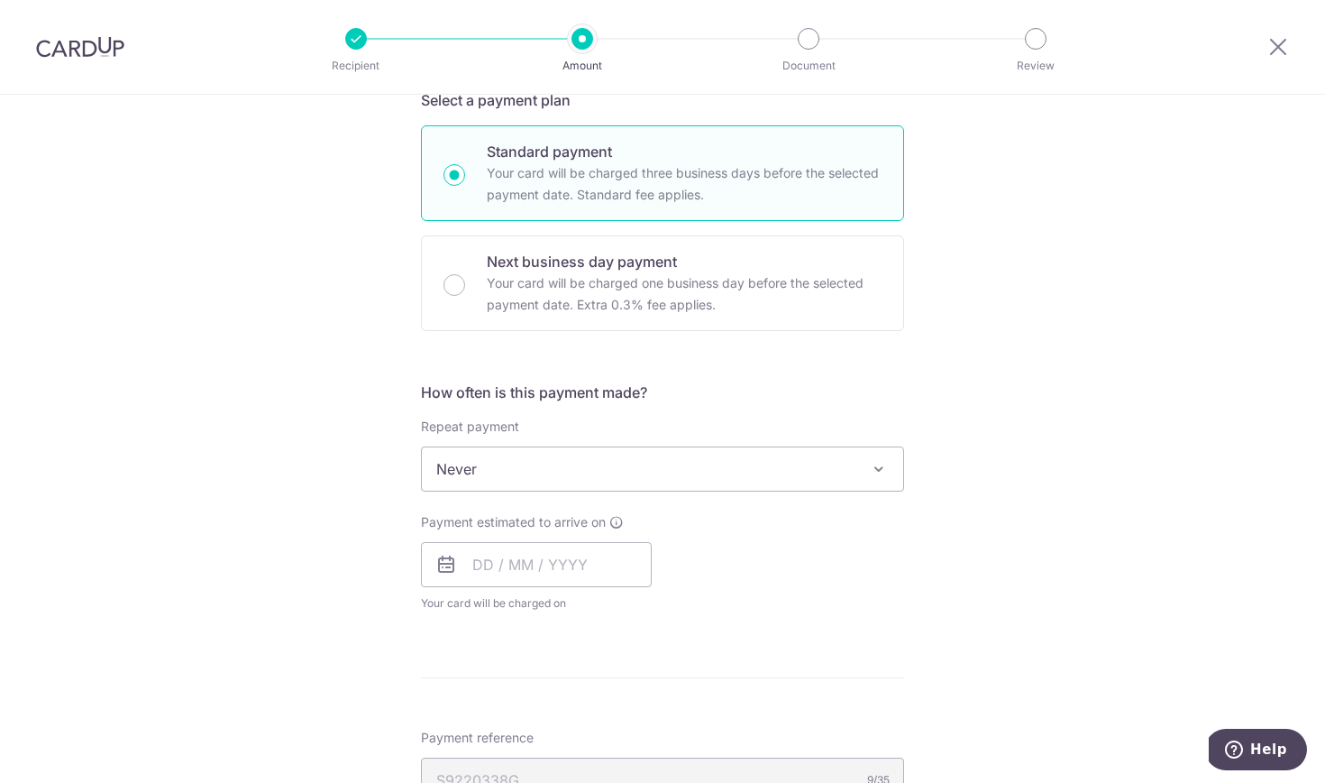
scroll to position [455, 0]
click at [536, 477] on span "Never" at bounding box center [662, 467] width 481 height 43
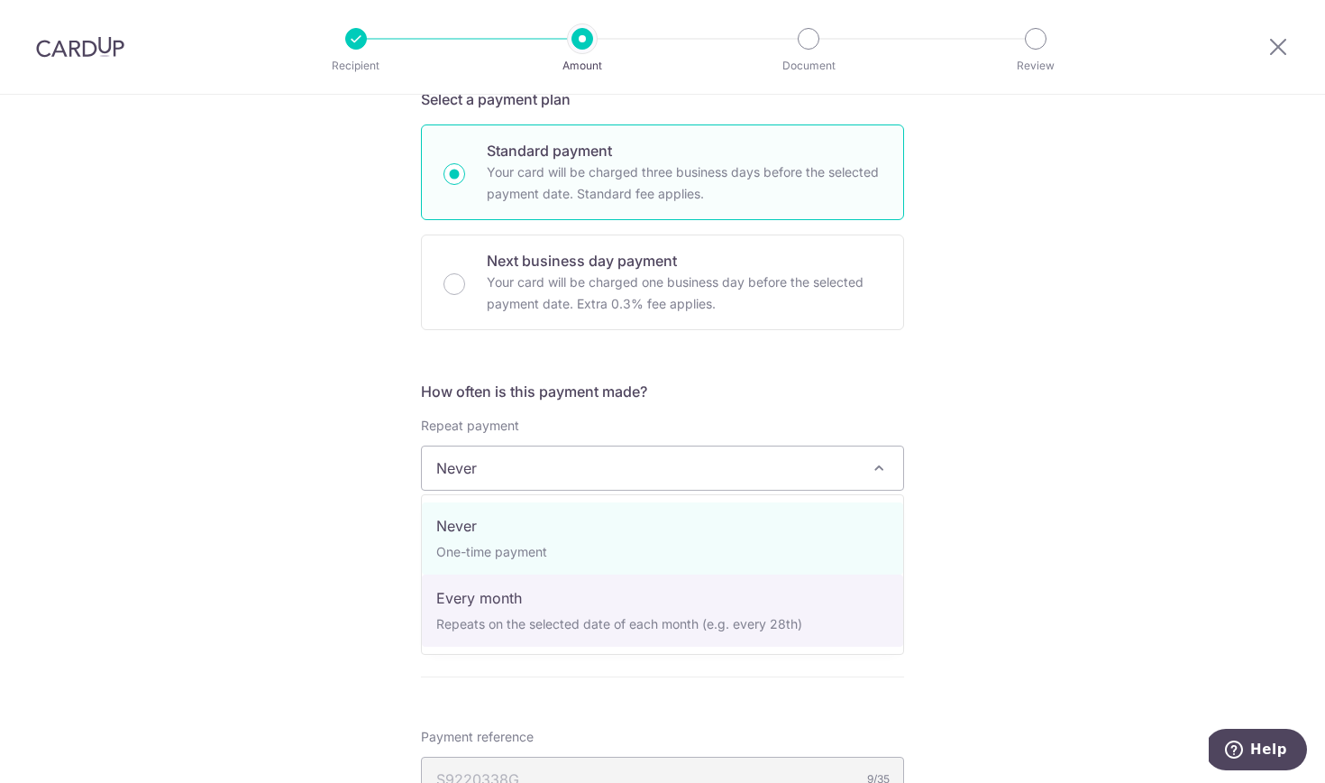
select select "3"
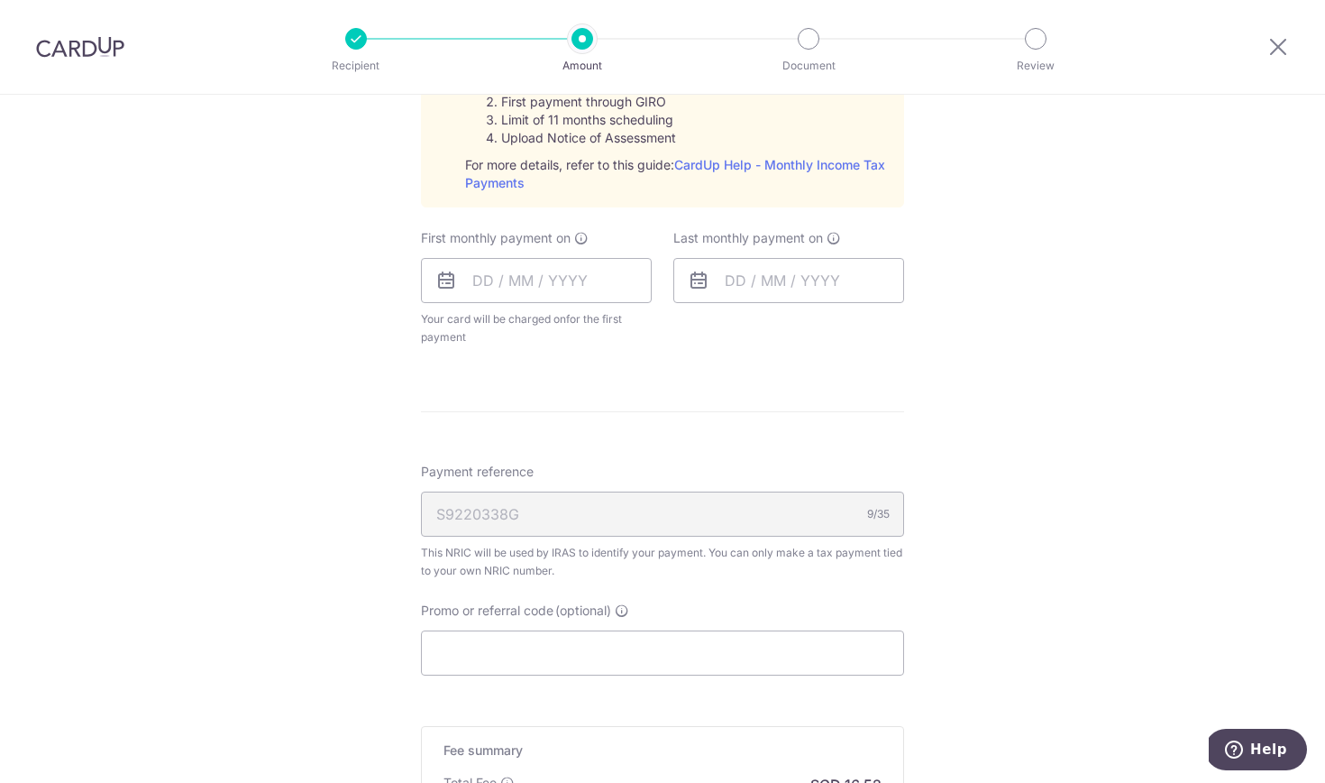
scroll to position [1005, 0]
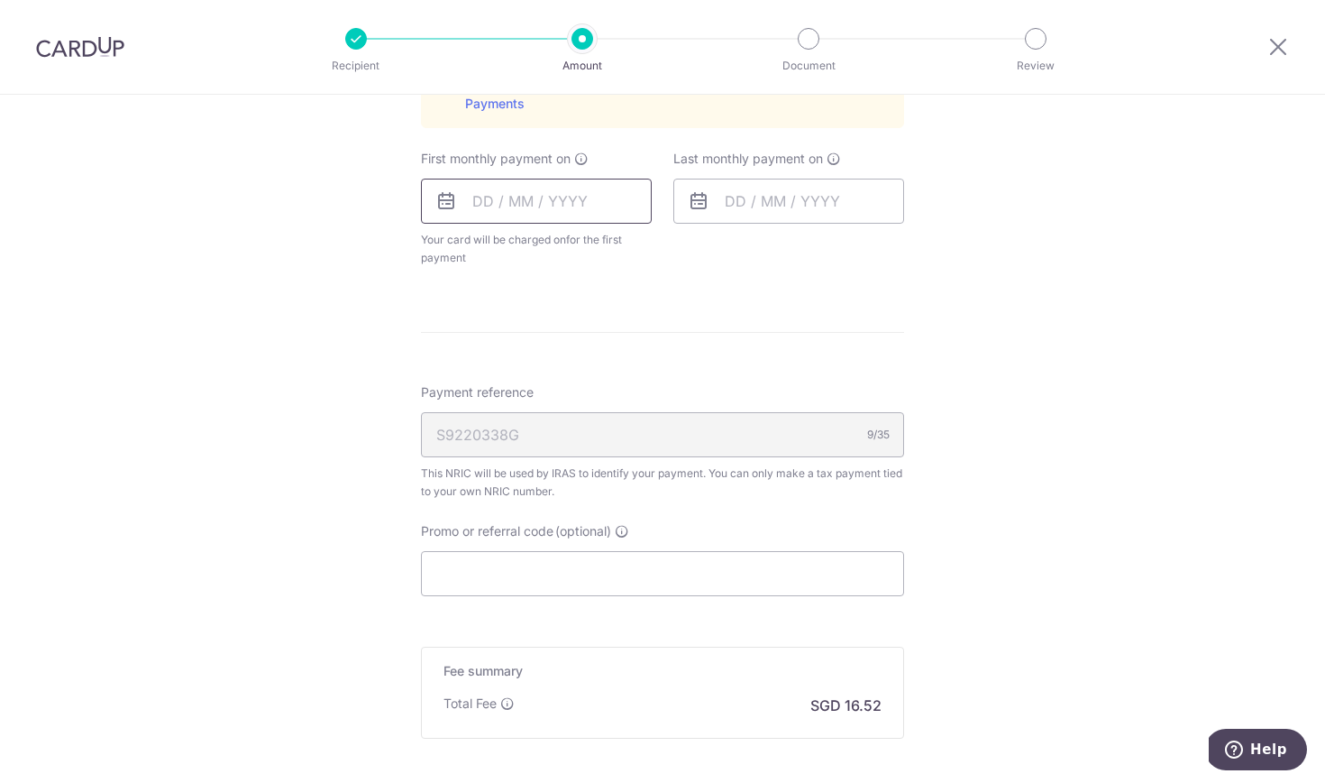
click at [588, 196] on input "text" at bounding box center [536, 200] width 231 height 45
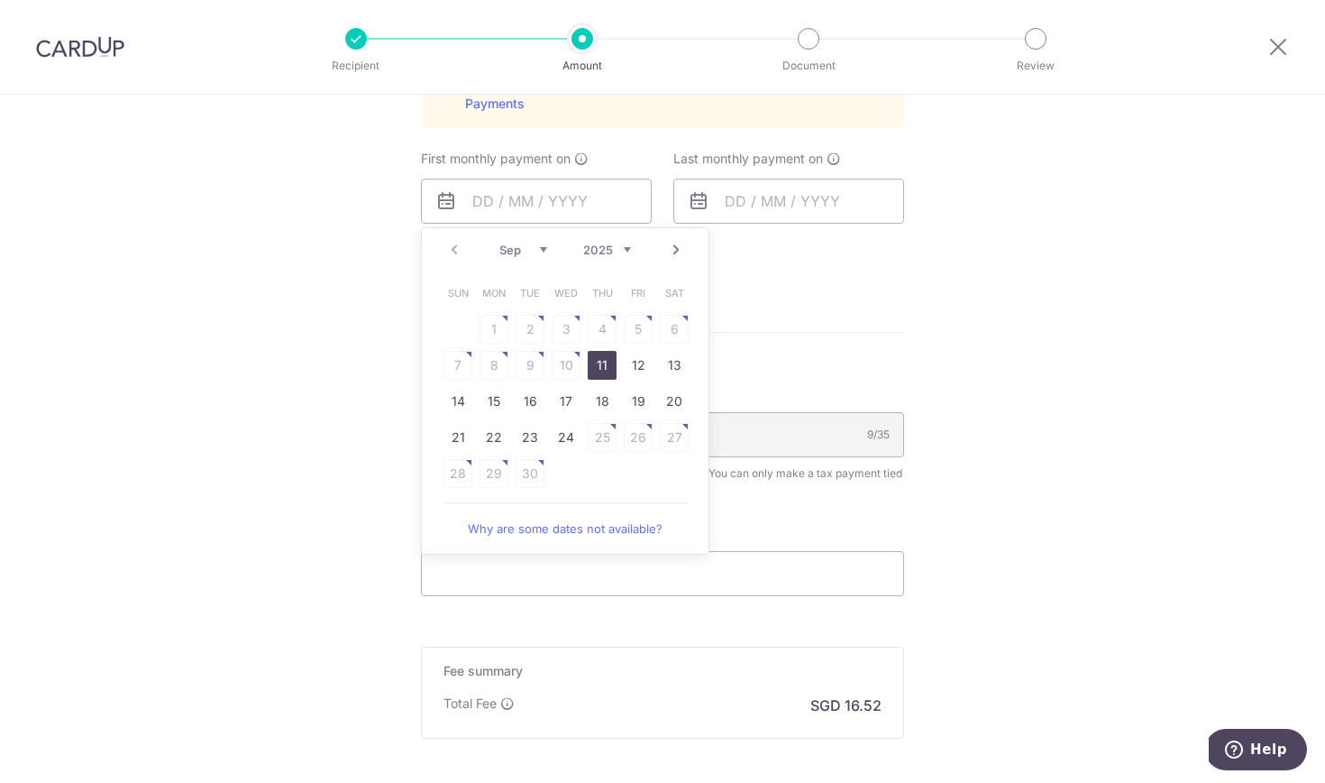
click at [607, 371] on link "11" at bounding box center [602, 365] width 29 height 29
type input "[DATE]"
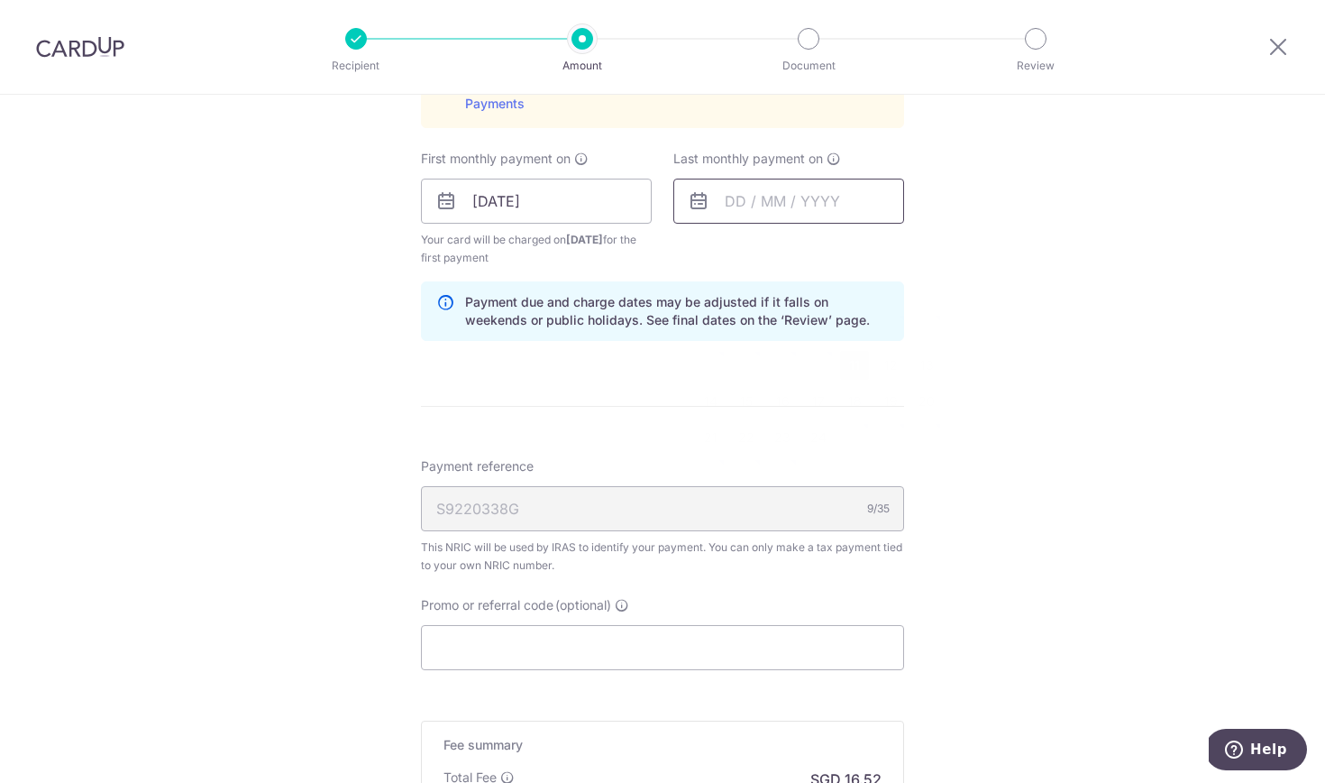
click at [758, 204] on input "text" at bounding box center [788, 200] width 231 height 45
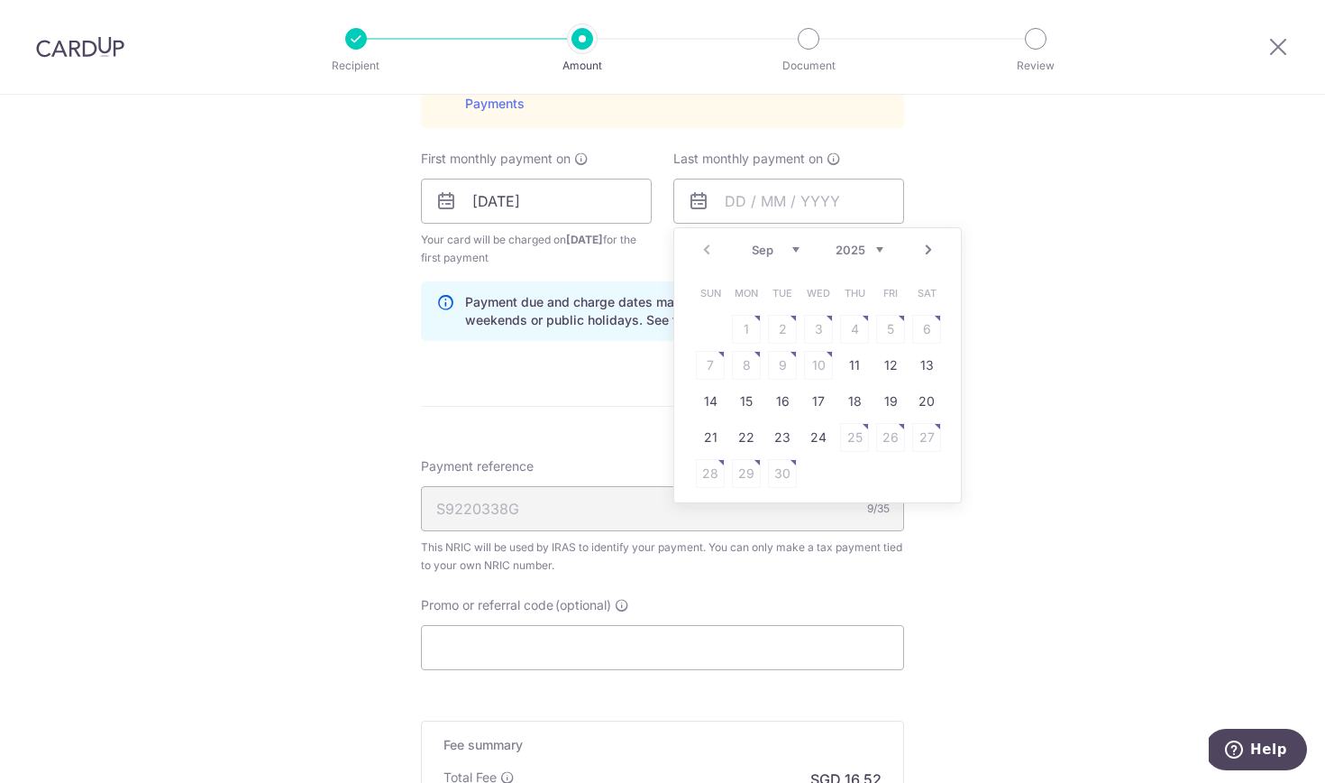
click at [927, 254] on link "Next" at bounding box center [929, 250] width 22 height 22
click at [782, 396] on link "11" at bounding box center [782, 401] width 29 height 29
type input "[DATE]"
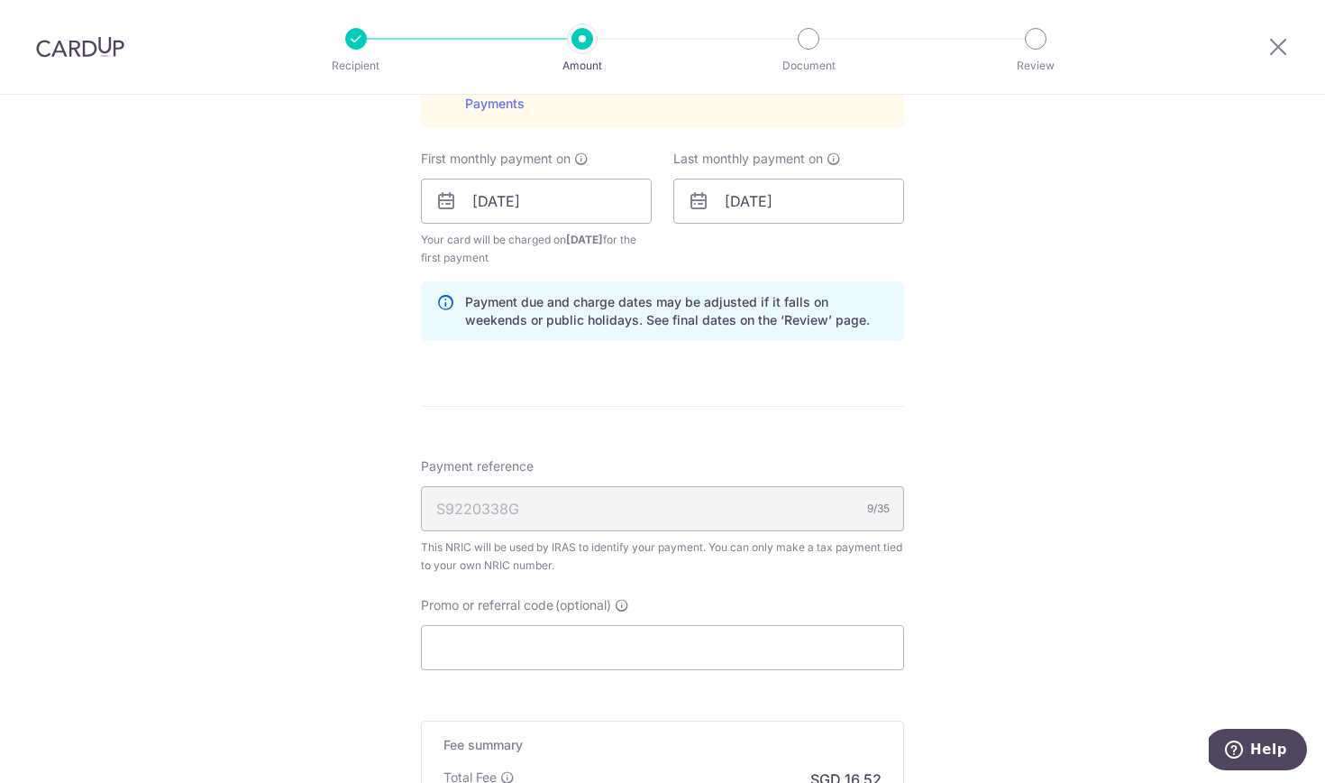
click at [366, 379] on div "Tell us more about your payment Enter one-time or monthly payment amount SGD 63…" at bounding box center [662, 66] width 1325 height 1954
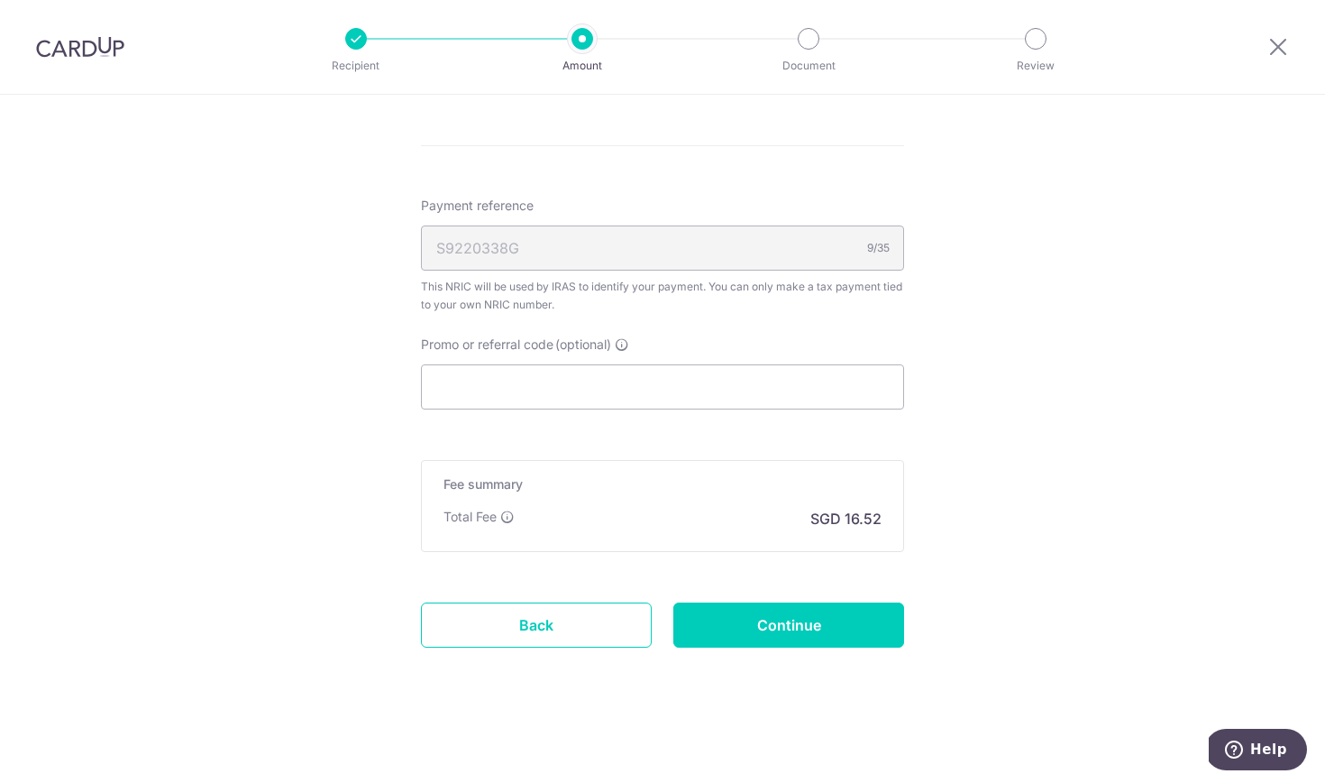
scroll to position [1266, 0]
click at [782, 621] on input "Continue" at bounding box center [788, 624] width 231 height 45
type input "Create Schedule"
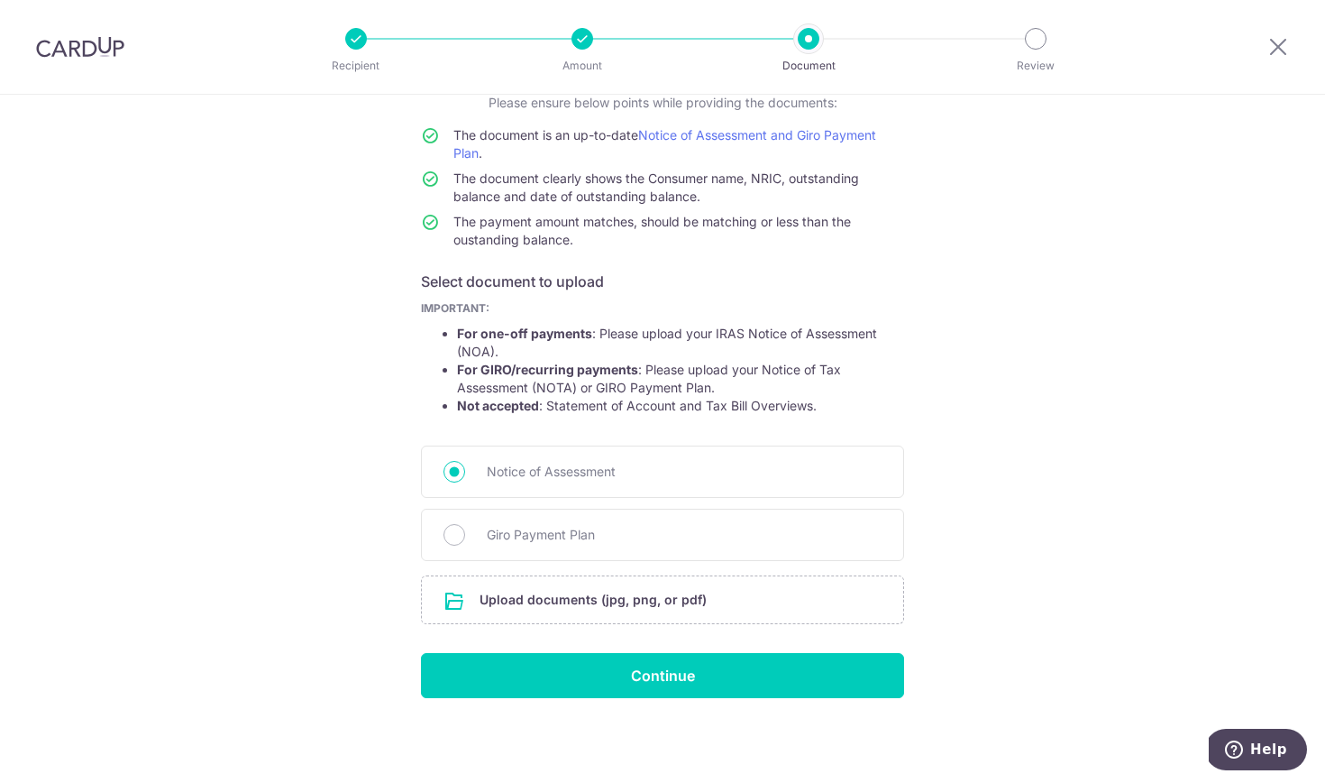
scroll to position [138, 0]
click at [571, 547] on div "Giro Payment Plan" at bounding box center [662, 534] width 483 height 52
click at [453, 542] on input "Giro Payment Plan" at bounding box center [455, 535] width 22 height 22
radio input "true"
click at [513, 593] on input "file" at bounding box center [662, 599] width 481 height 47
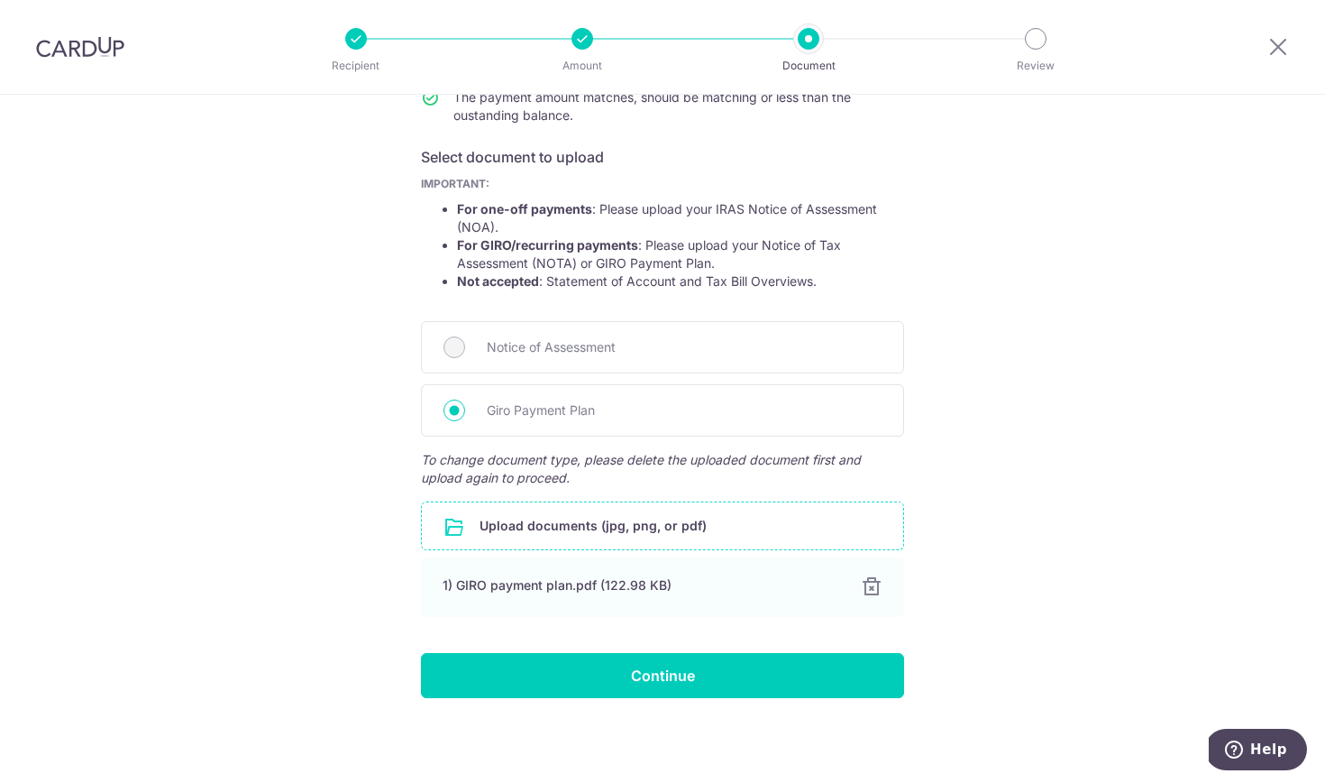
scroll to position [262, 0]
click at [582, 538] on input "file" at bounding box center [662, 525] width 481 height 47
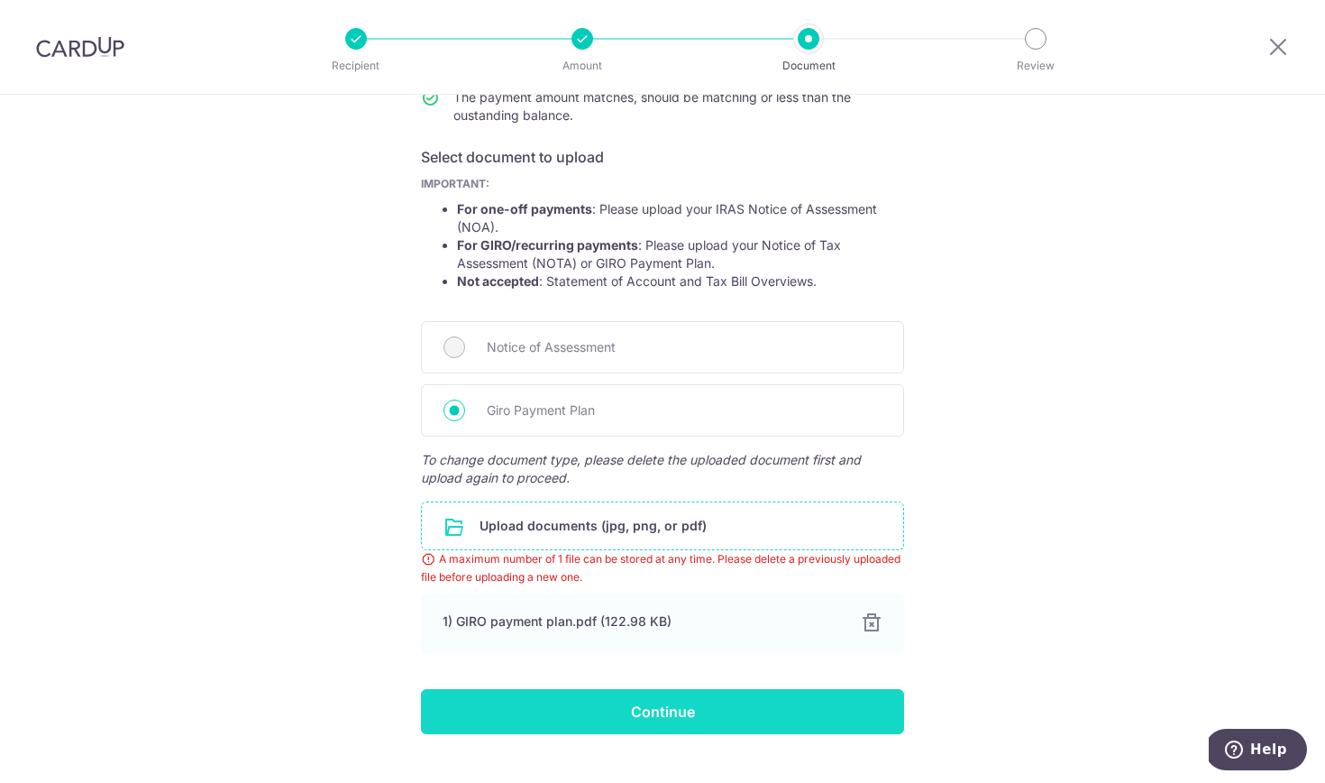
click at [722, 719] on input "Continue" at bounding box center [662, 711] width 483 height 45
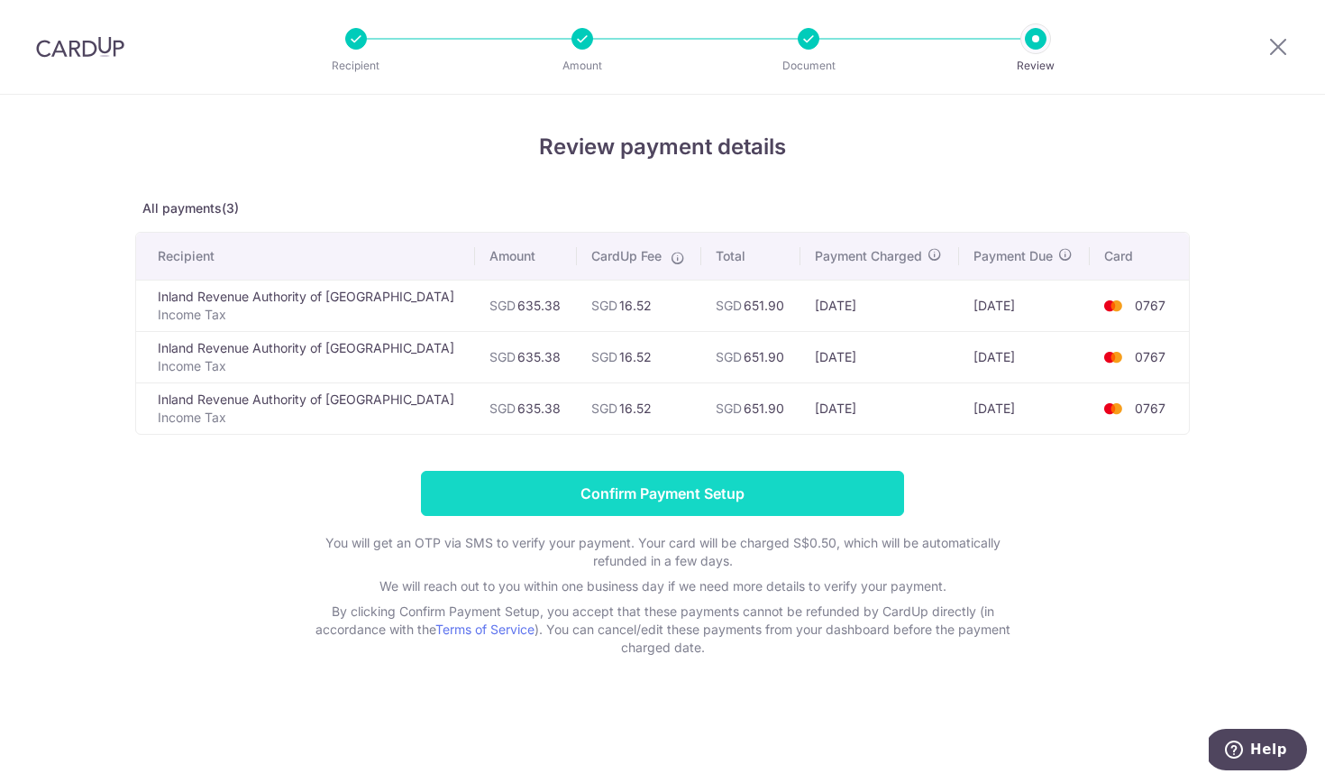
click at [709, 503] on input "Confirm Payment Setup" at bounding box center [662, 493] width 483 height 45
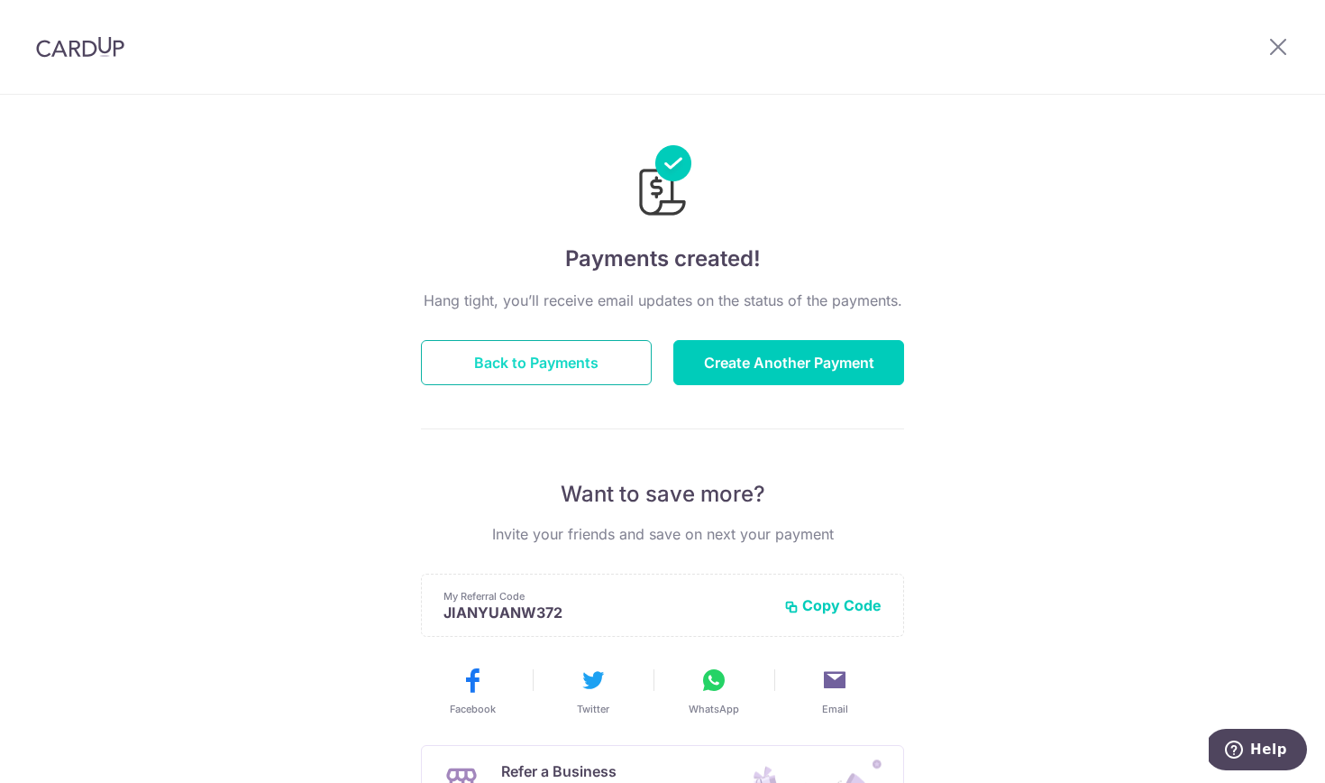
click at [546, 366] on button "Back to Payments" at bounding box center [536, 362] width 231 height 45
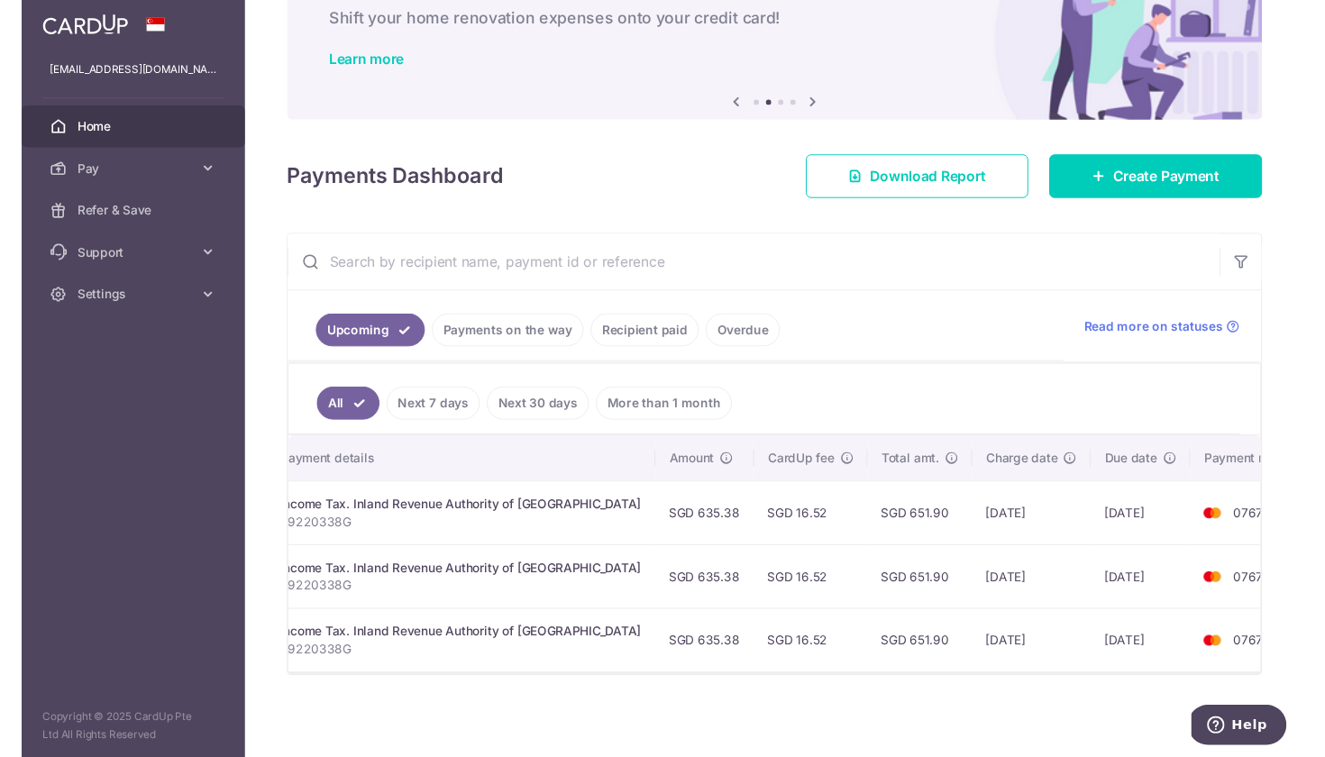
scroll to position [0, 303]
